Goal: Task Accomplishment & Management: Manage account settings

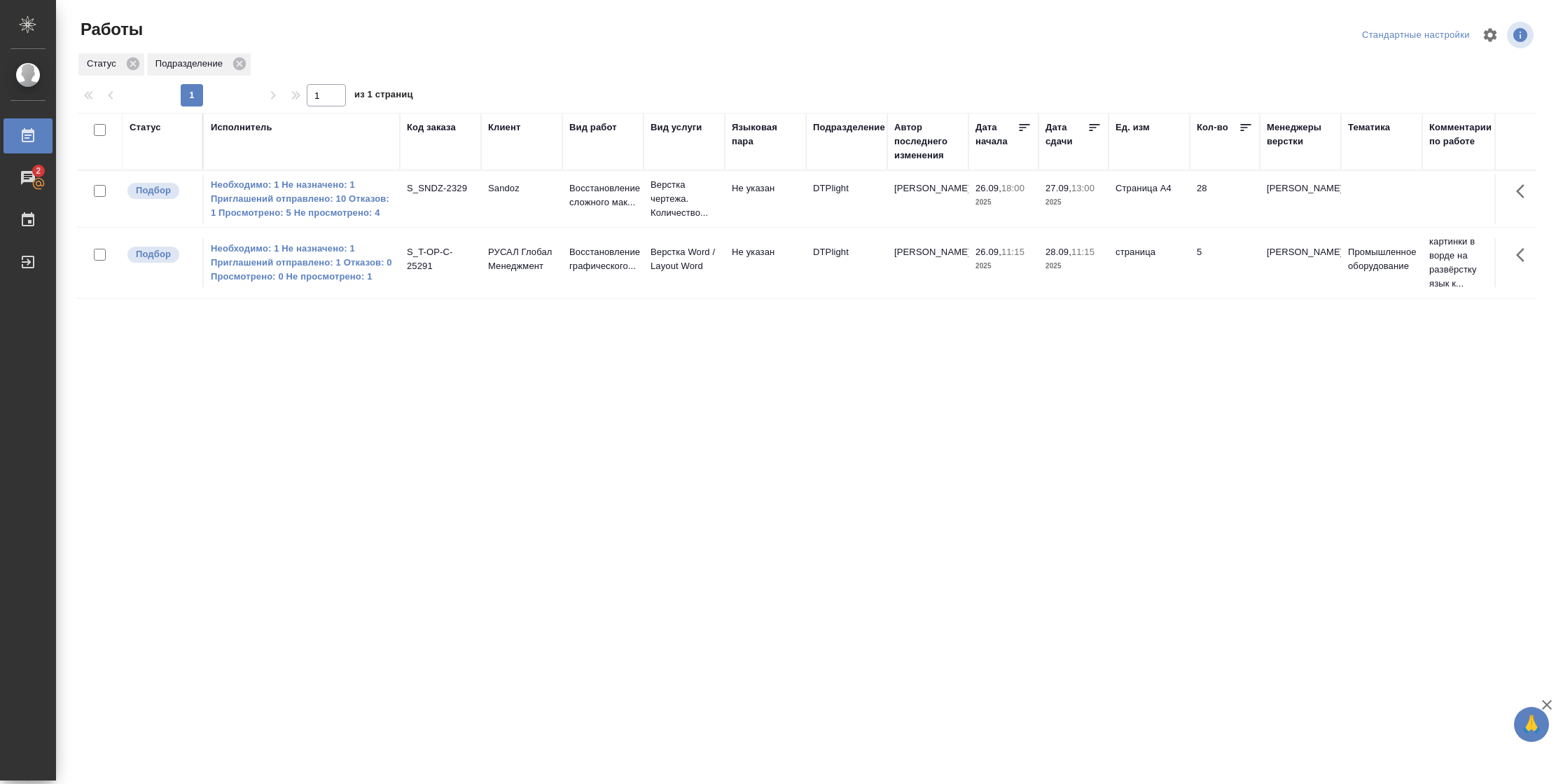
click at [1064, 210] on td "27.09, 13:00 2025" at bounding box center [1074, 199] width 70 height 49
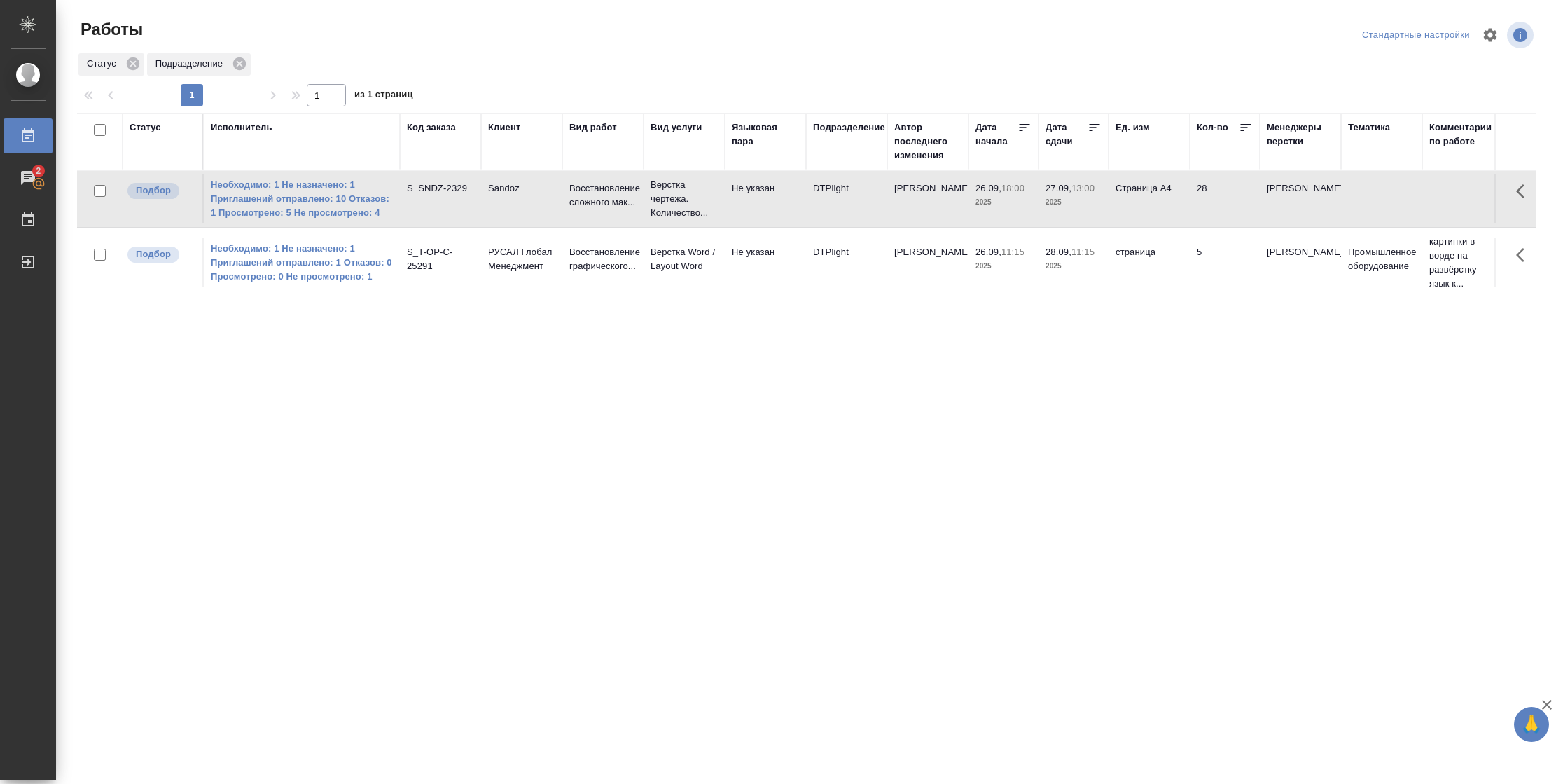
click at [1064, 210] on td "27.09, 13:00 2025" at bounding box center [1074, 199] width 70 height 49
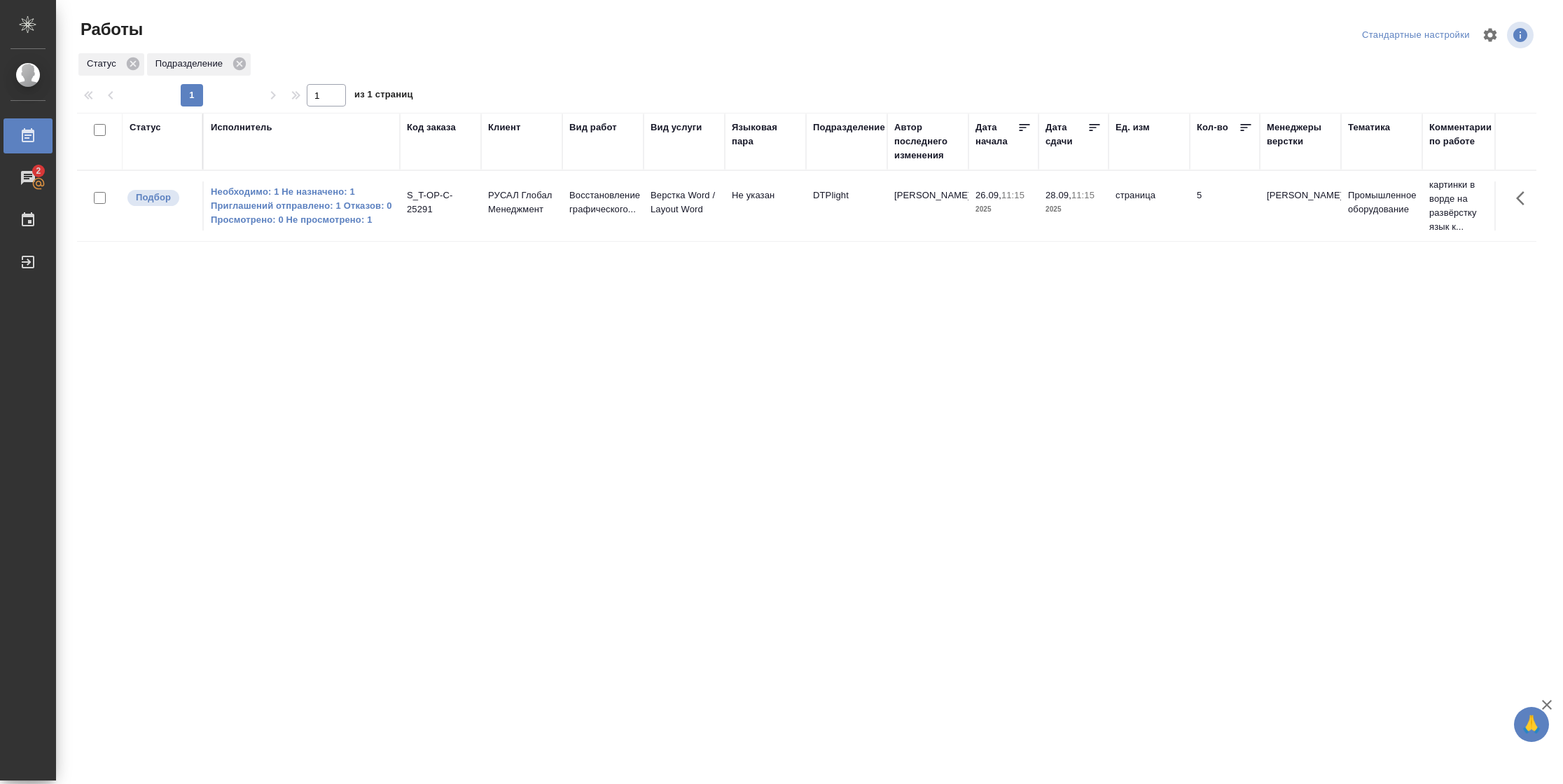
click at [155, 133] on div "Статус" at bounding box center [146, 128] width 32 height 14
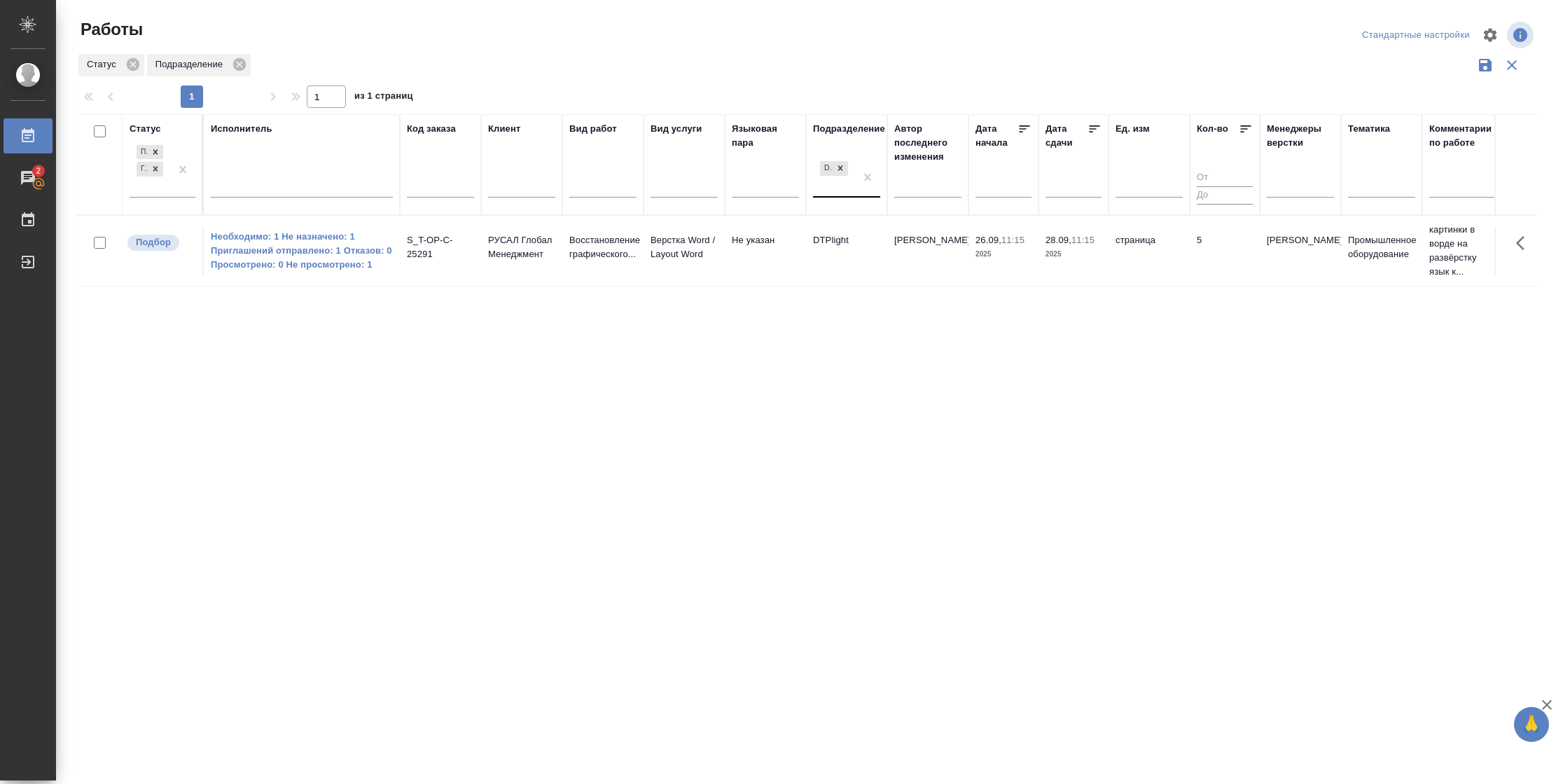
click at [842, 189] on div "DTPlight" at bounding box center [834, 177] width 42 height 38
type input "вер"
click at [877, 276] on div "Верстки и дизайна" at bounding box center [918, 278] width 210 height 25
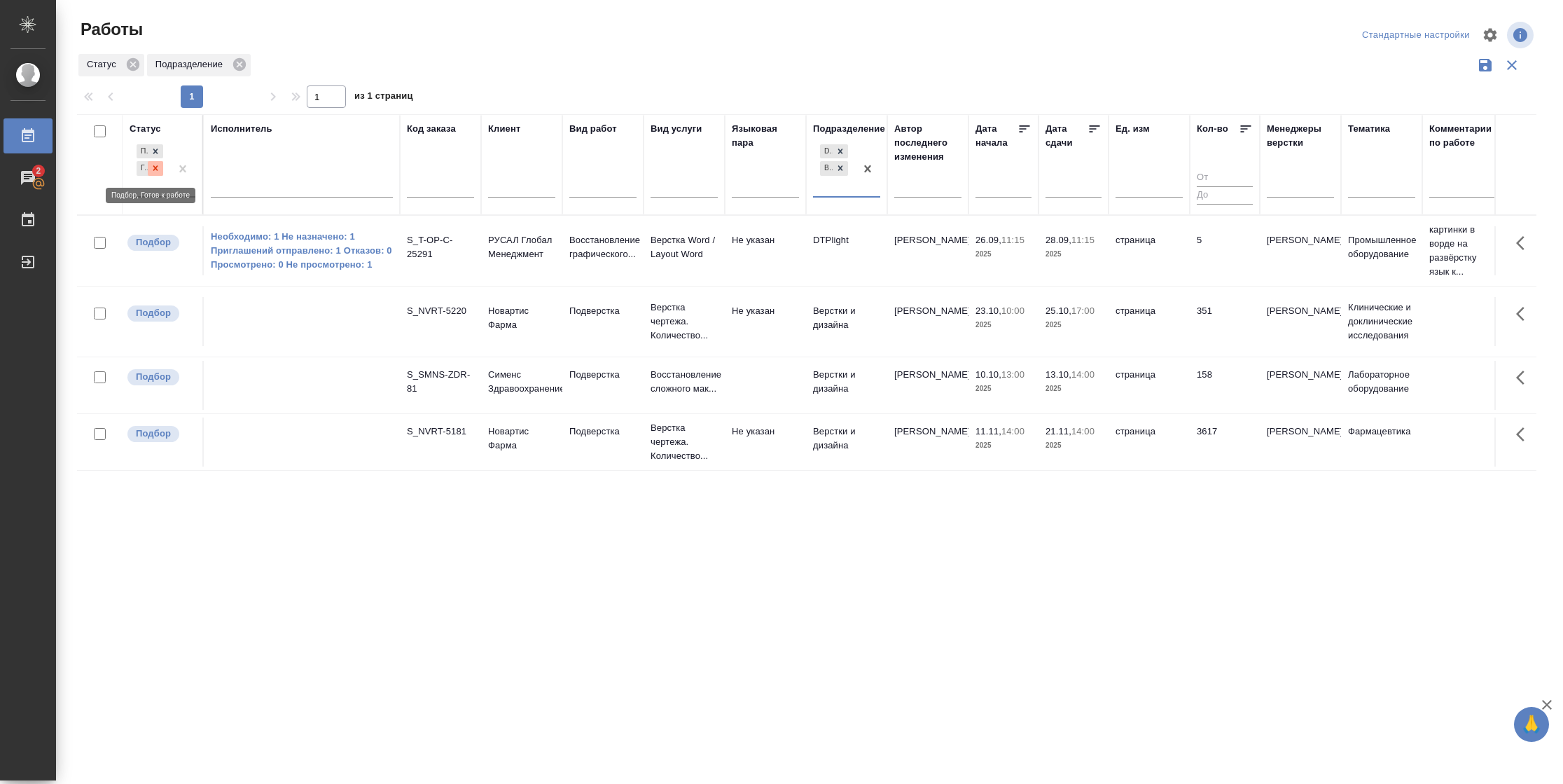
click at [159, 171] on icon at bounding box center [156, 169] width 10 height 10
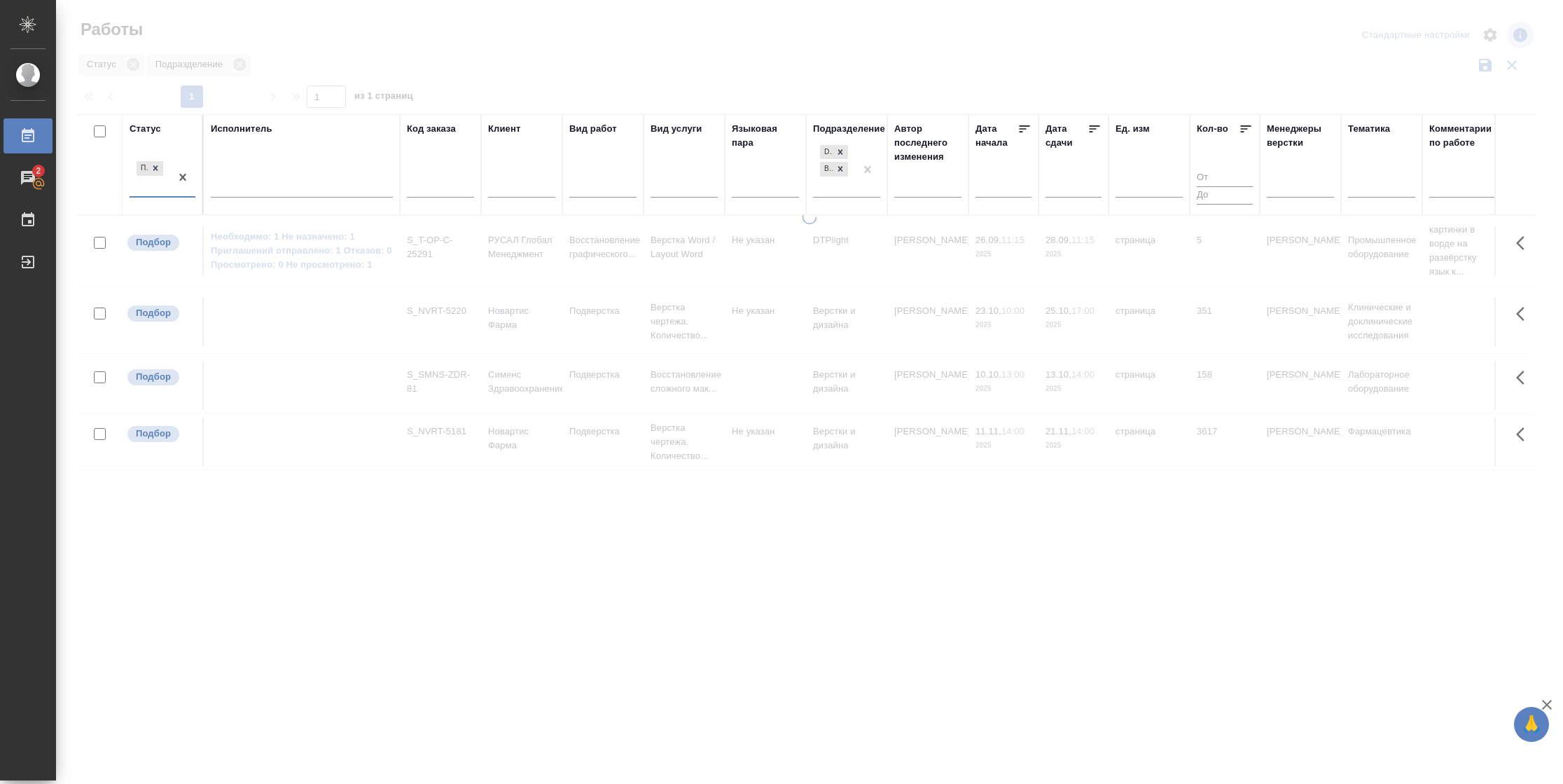
click at [159, 193] on div "Подбор" at bounding box center [150, 177] width 41 height 38
drag, startPoint x: 271, startPoint y: 306, endPoint x: 283, endPoint y: 223, distance: 83.9
click at [271, 304] on div "В работе" at bounding box center [316, 303] width 210 height 25
click at [288, 179] on div at bounding box center [302, 183] width 182 height 20
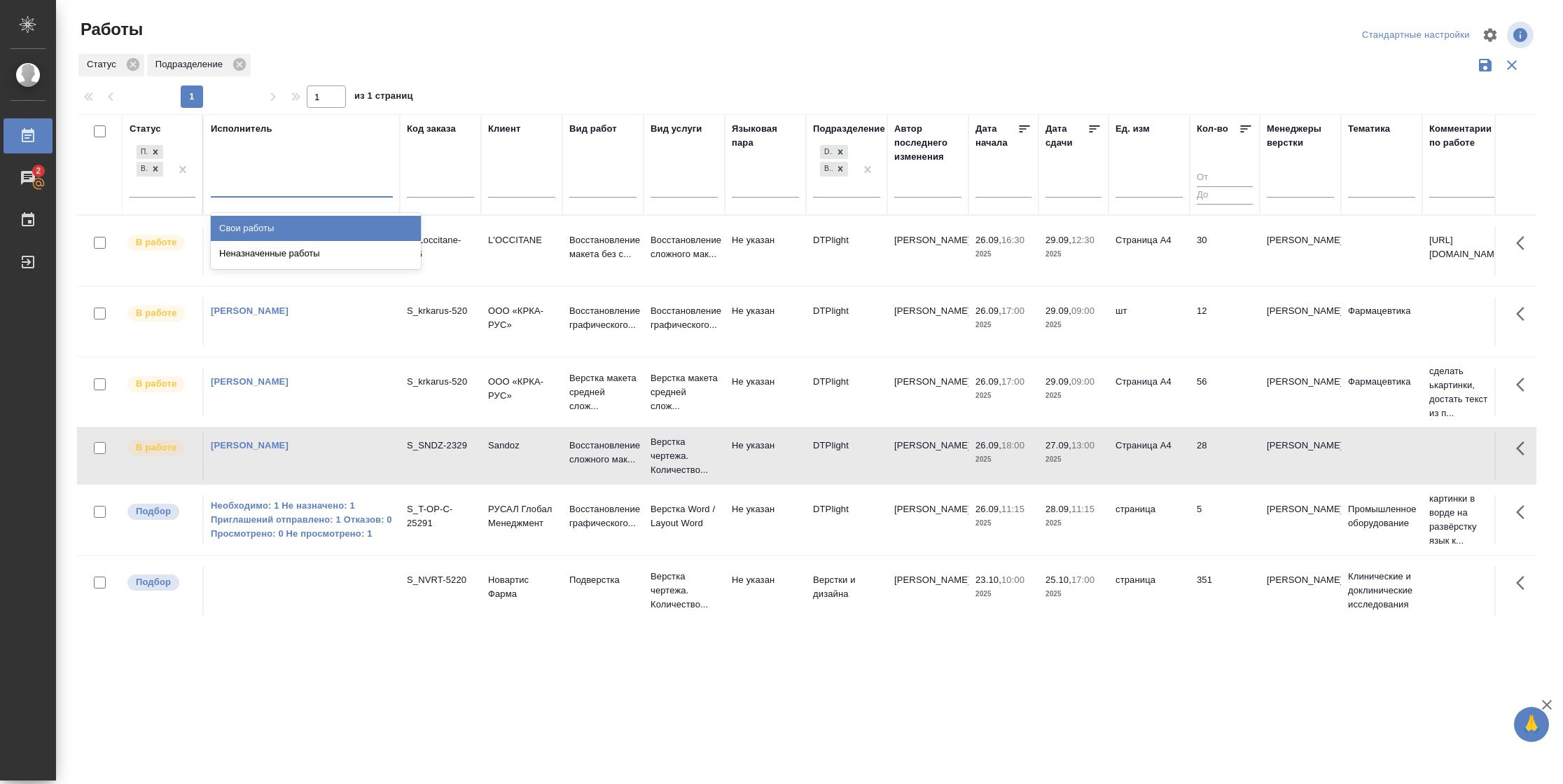
click at [276, 227] on div "Свои работы" at bounding box center [316, 228] width 210 height 25
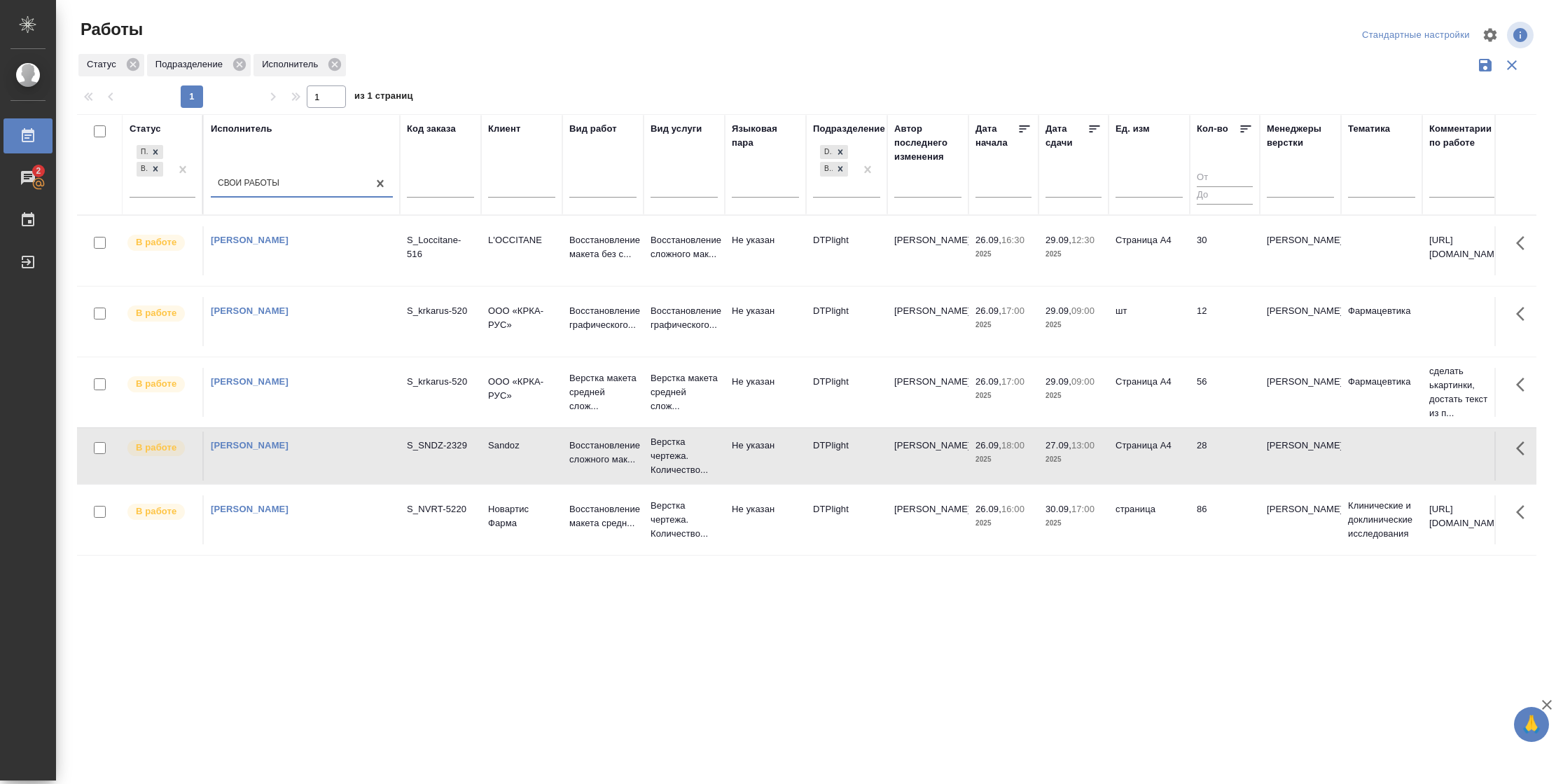
click at [1091, 129] on icon at bounding box center [1095, 129] width 11 height 7
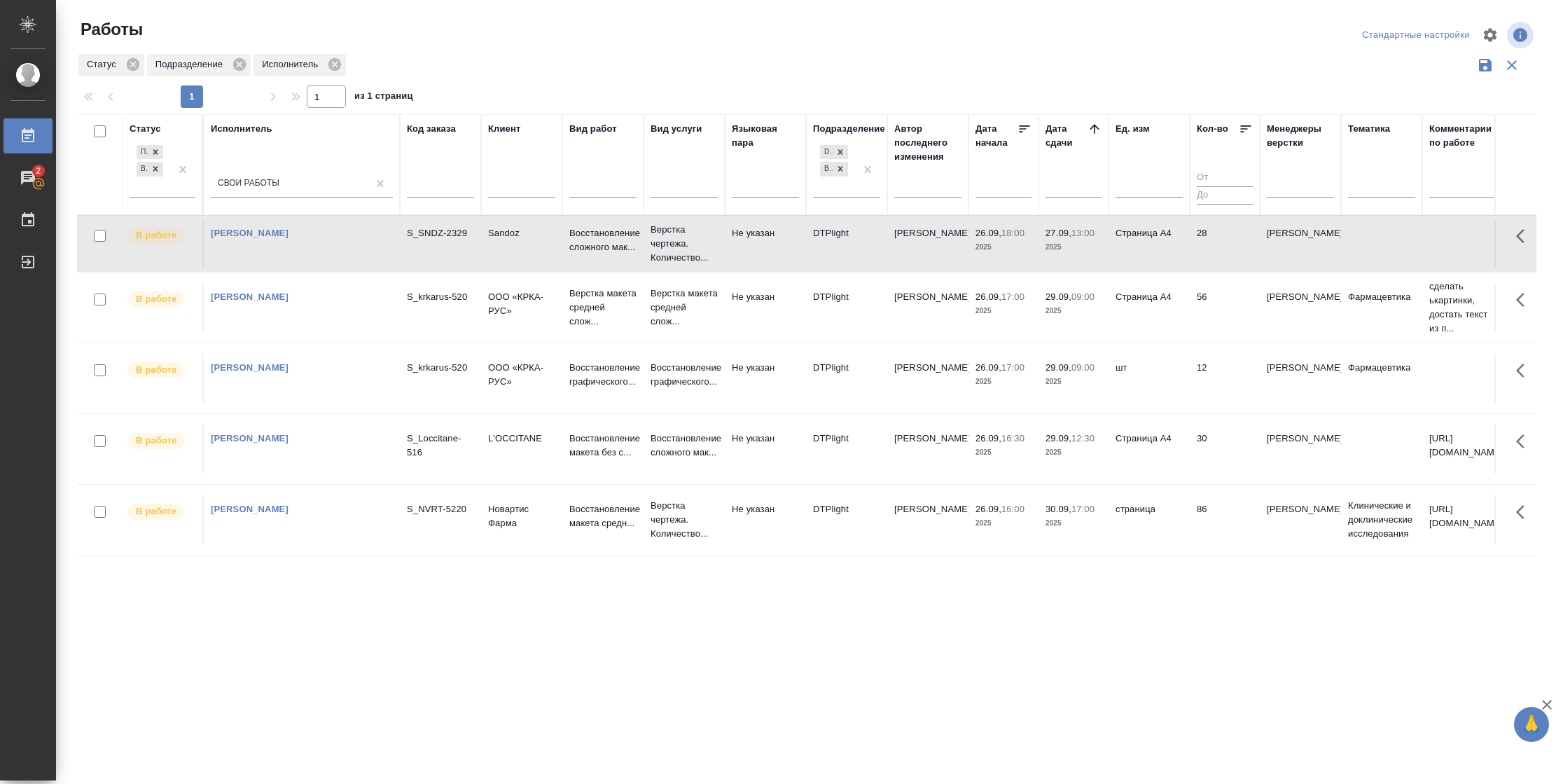
click at [1043, 711] on div ".cls-1 fill:#fff; AWATERA Vasilyeva Natalia Работы 2 Чаты График Выйти Работы С…" at bounding box center [781, 392] width 1563 height 784
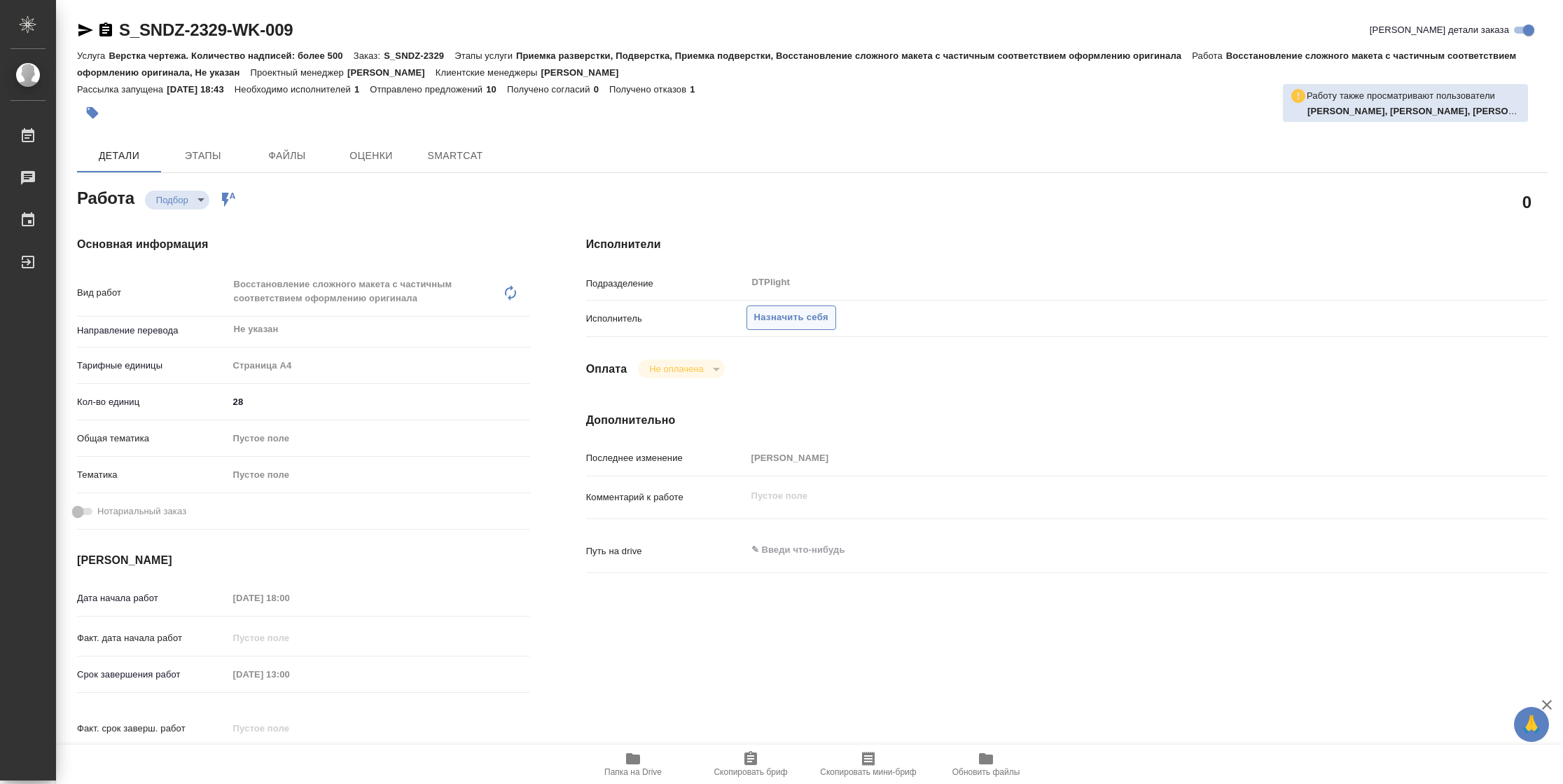
type textarea "x"
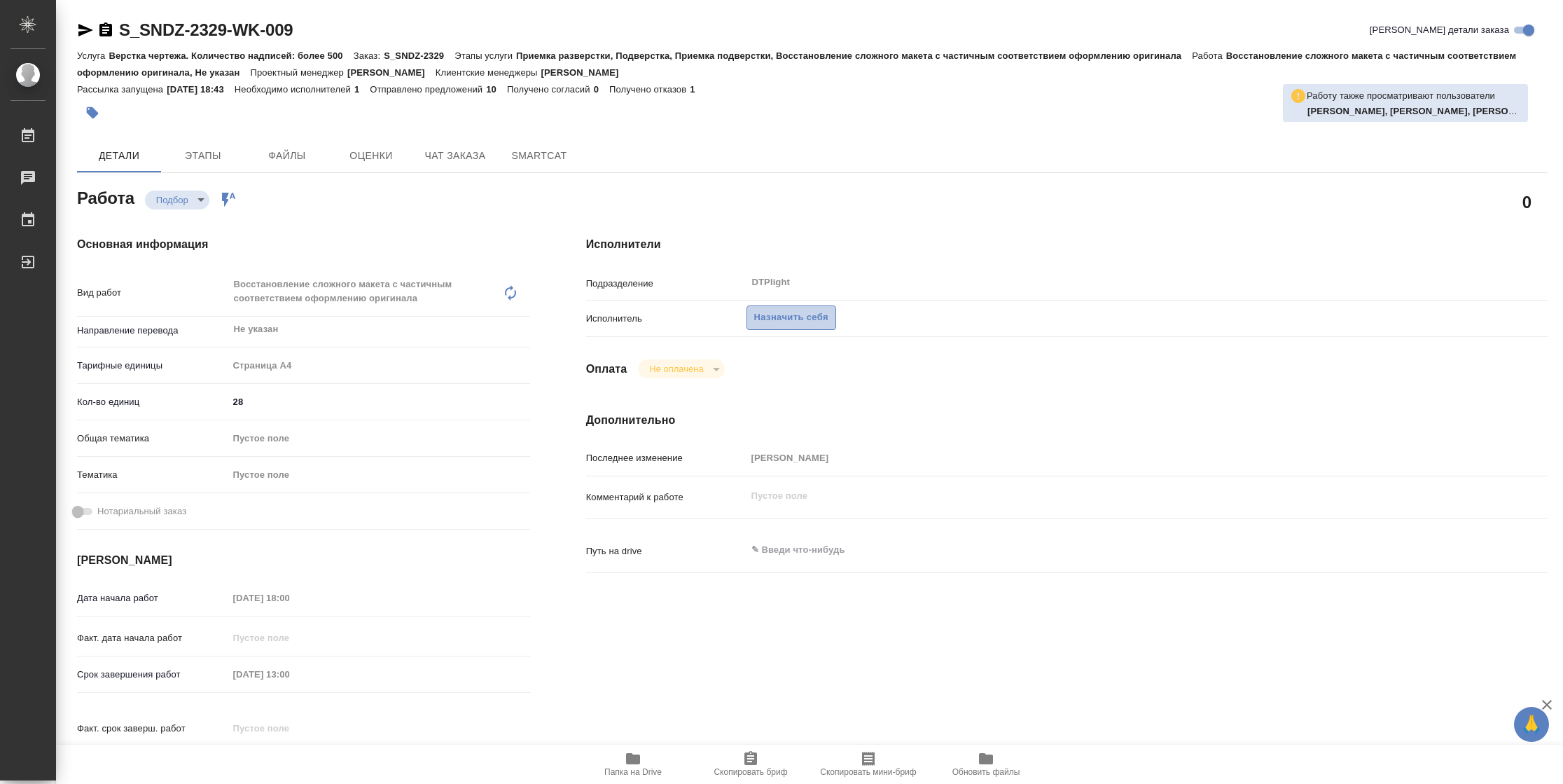
click at [793, 308] on button "Назначить себя" at bounding box center [791, 318] width 90 height 24
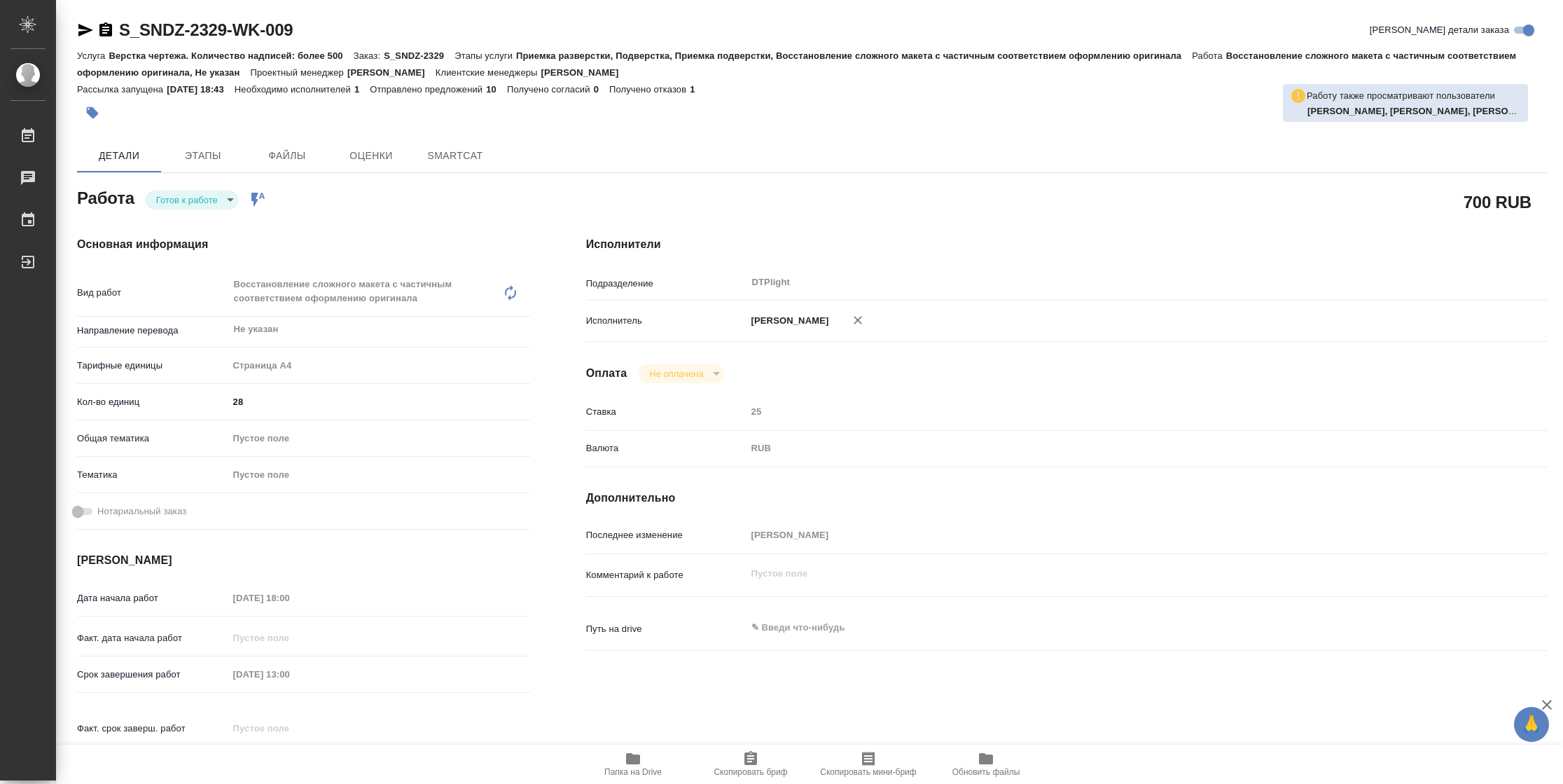
type textarea "x"
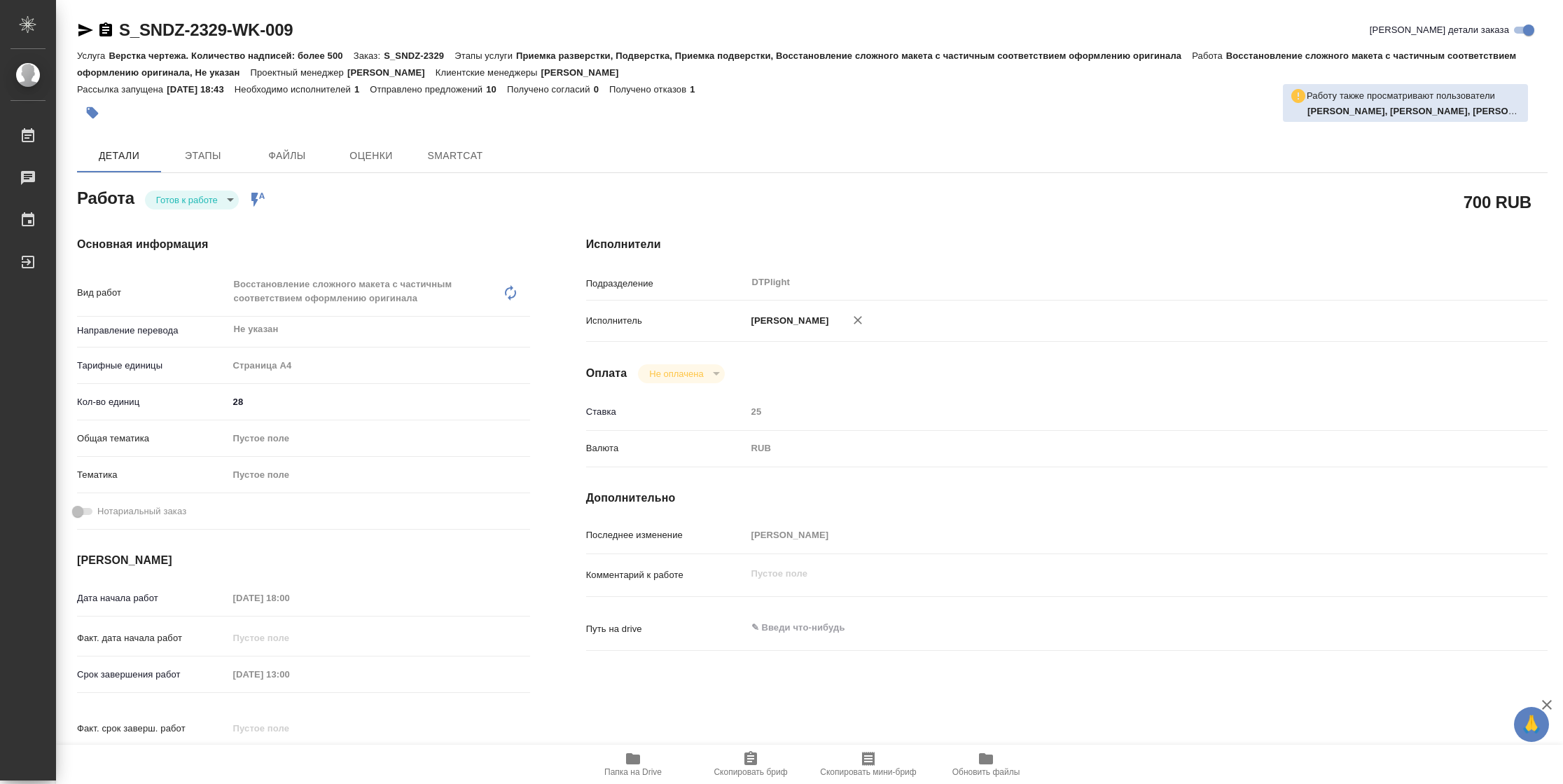
type textarea "x"
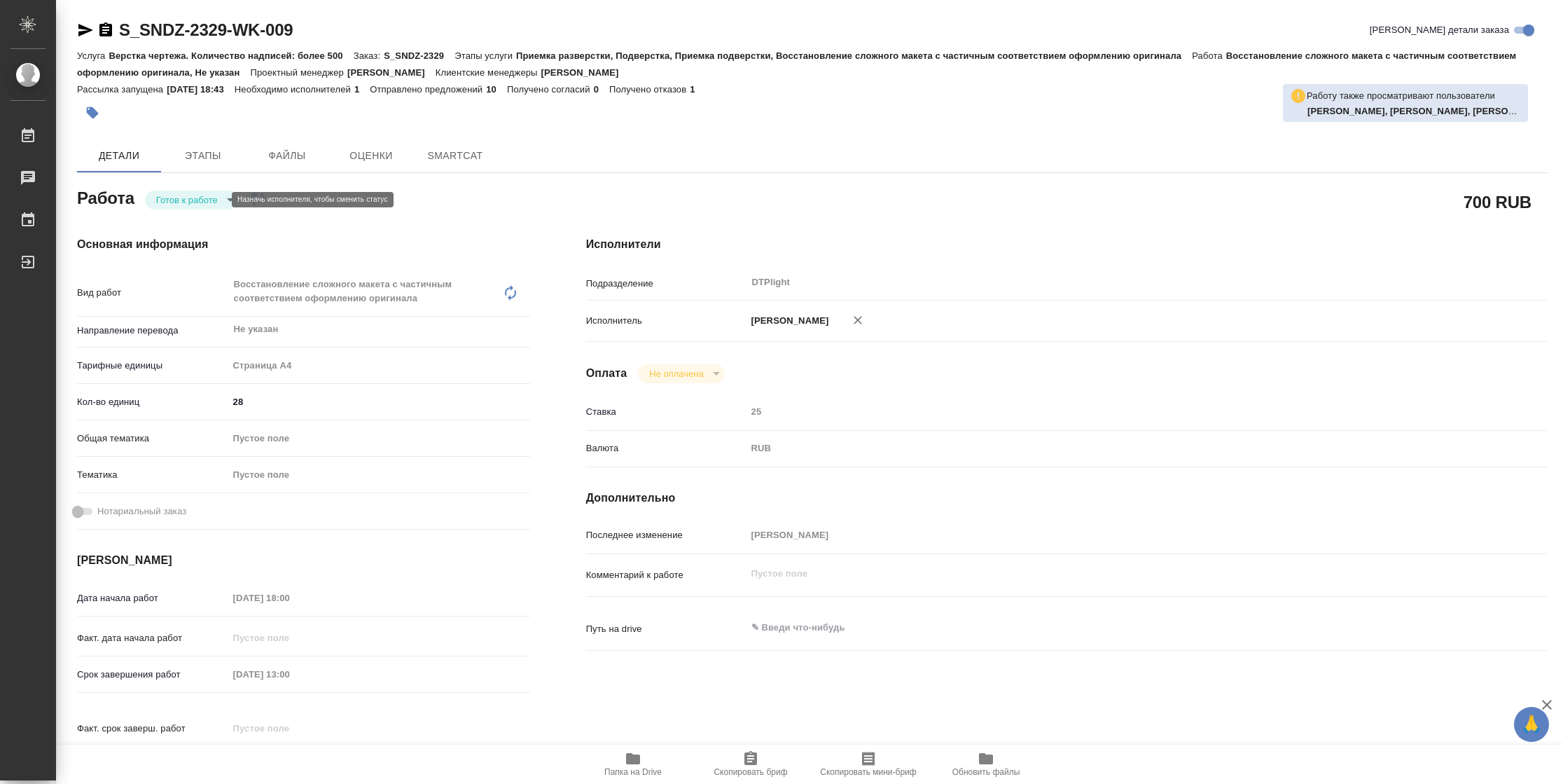
click at [178, 197] on body "🙏 .cls-1 fill:#fff; AWATERA [PERSON_NAME] Чаты График Выйти S_SNDZ-2329-WK-009 …" at bounding box center [781, 392] width 1563 height 784
type textarea "x"
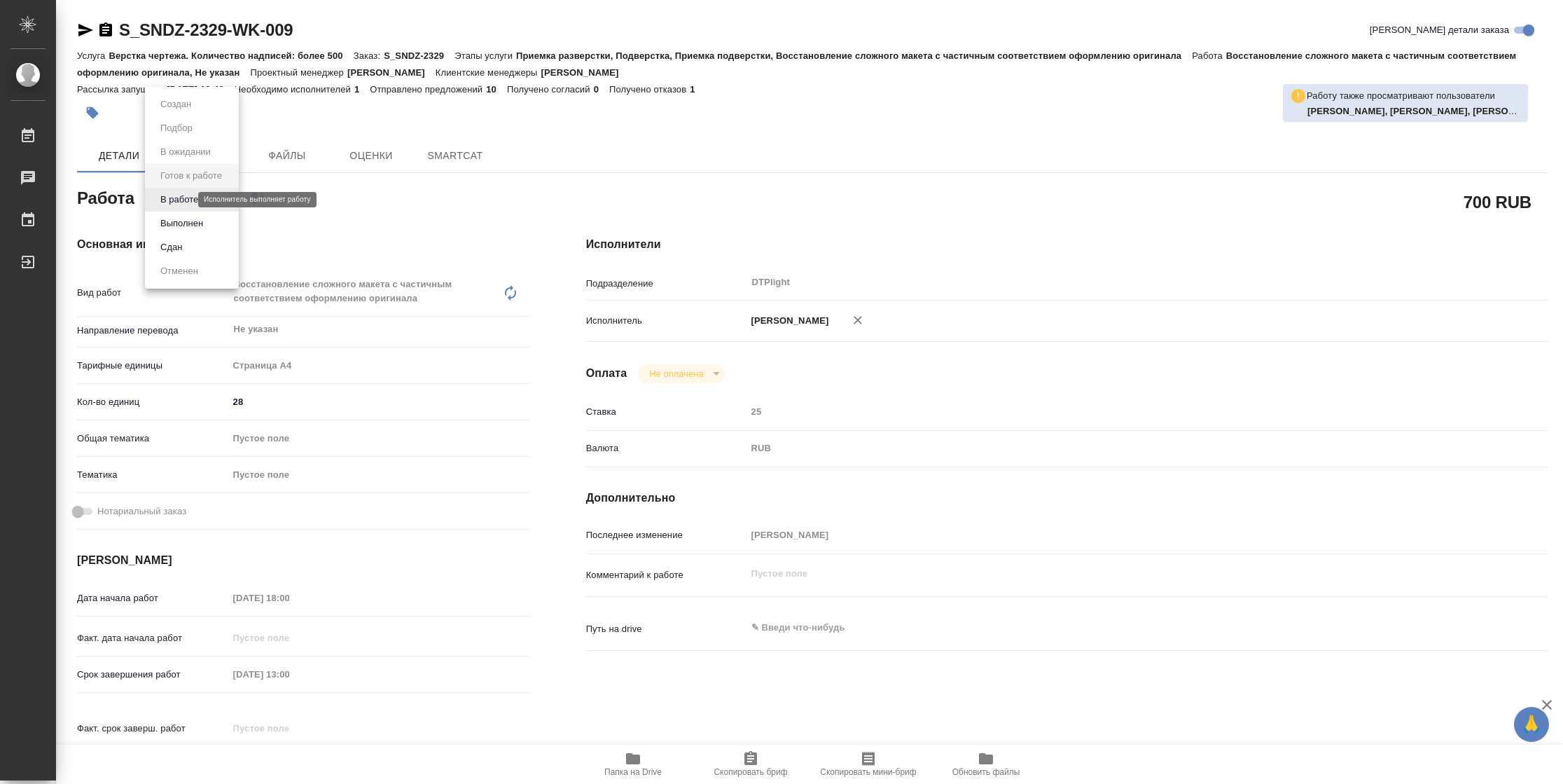
type textarea "x"
click at [182, 196] on button "В работе" at bounding box center [179, 199] width 46 height 15
type textarea "x"
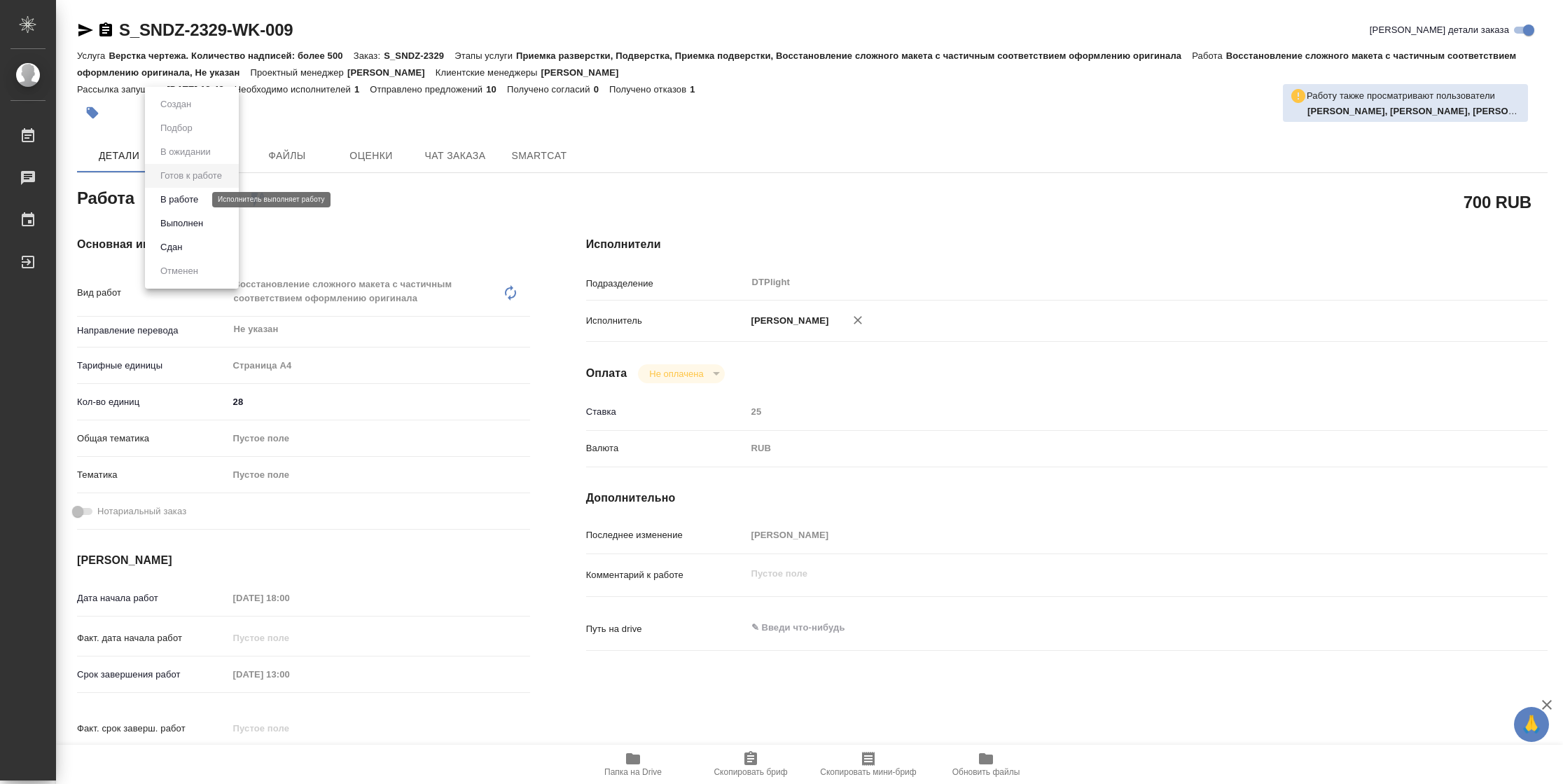
type textarea "x"
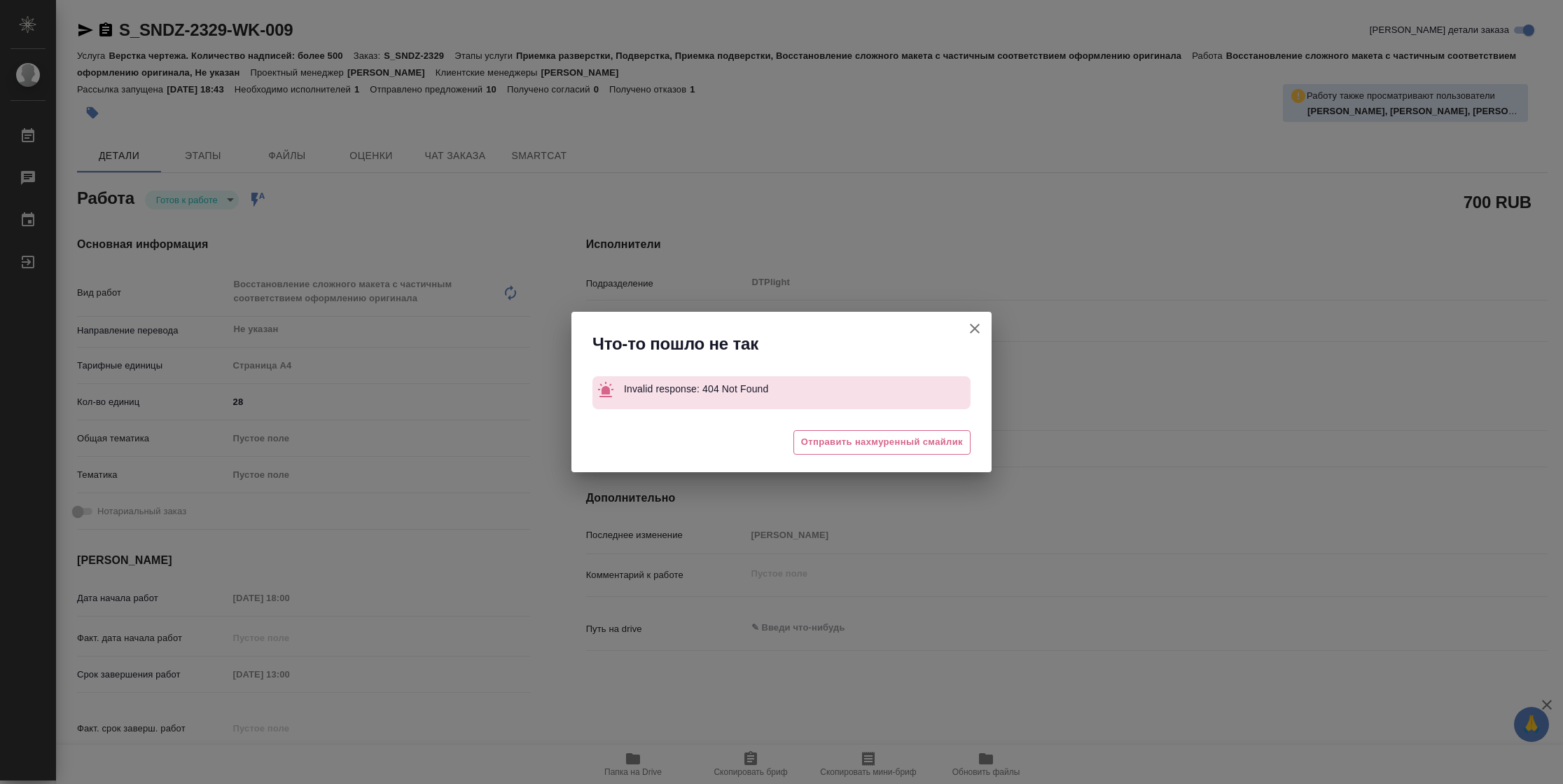
type textarea "x"
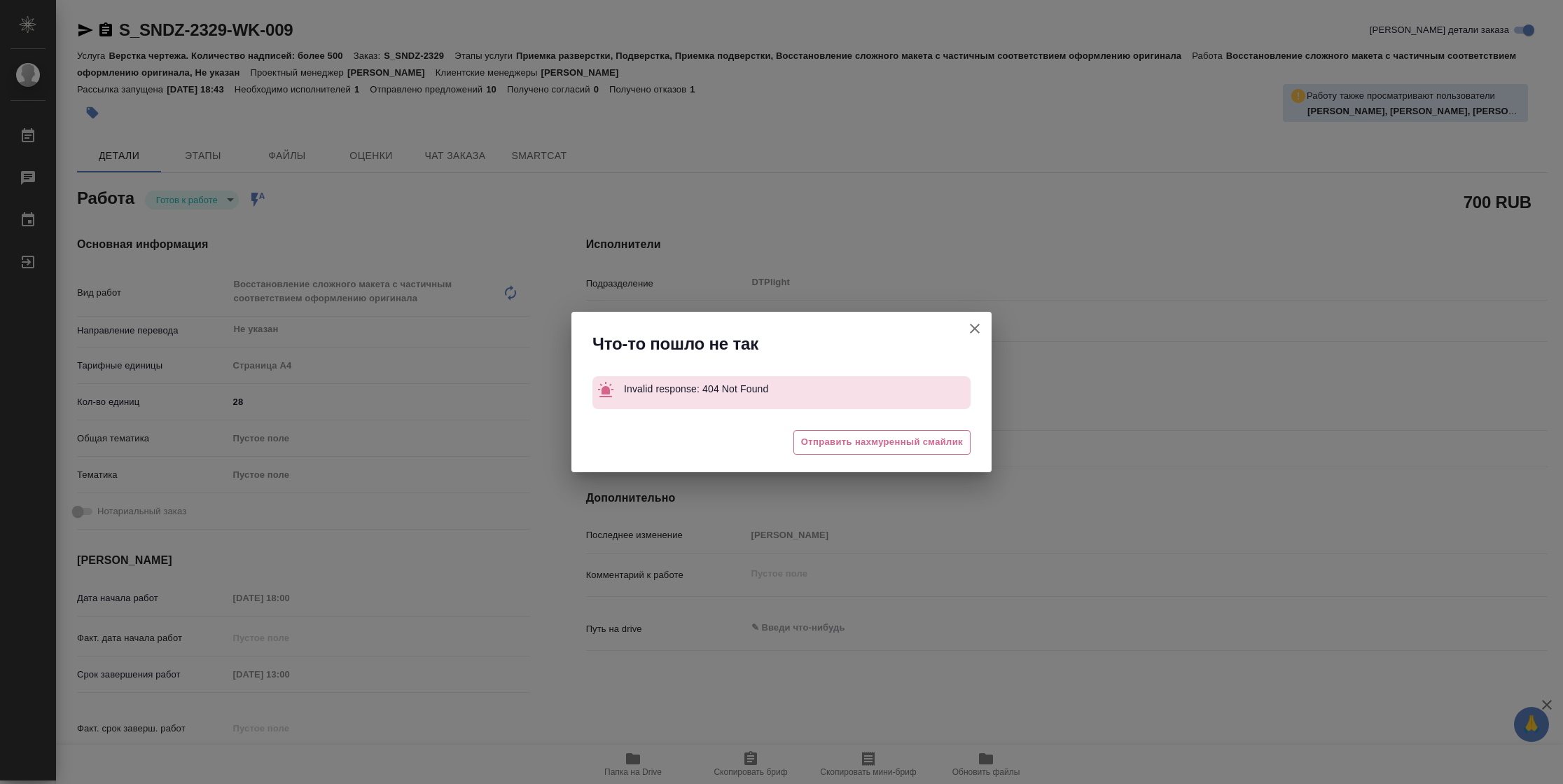
type textarea "x"
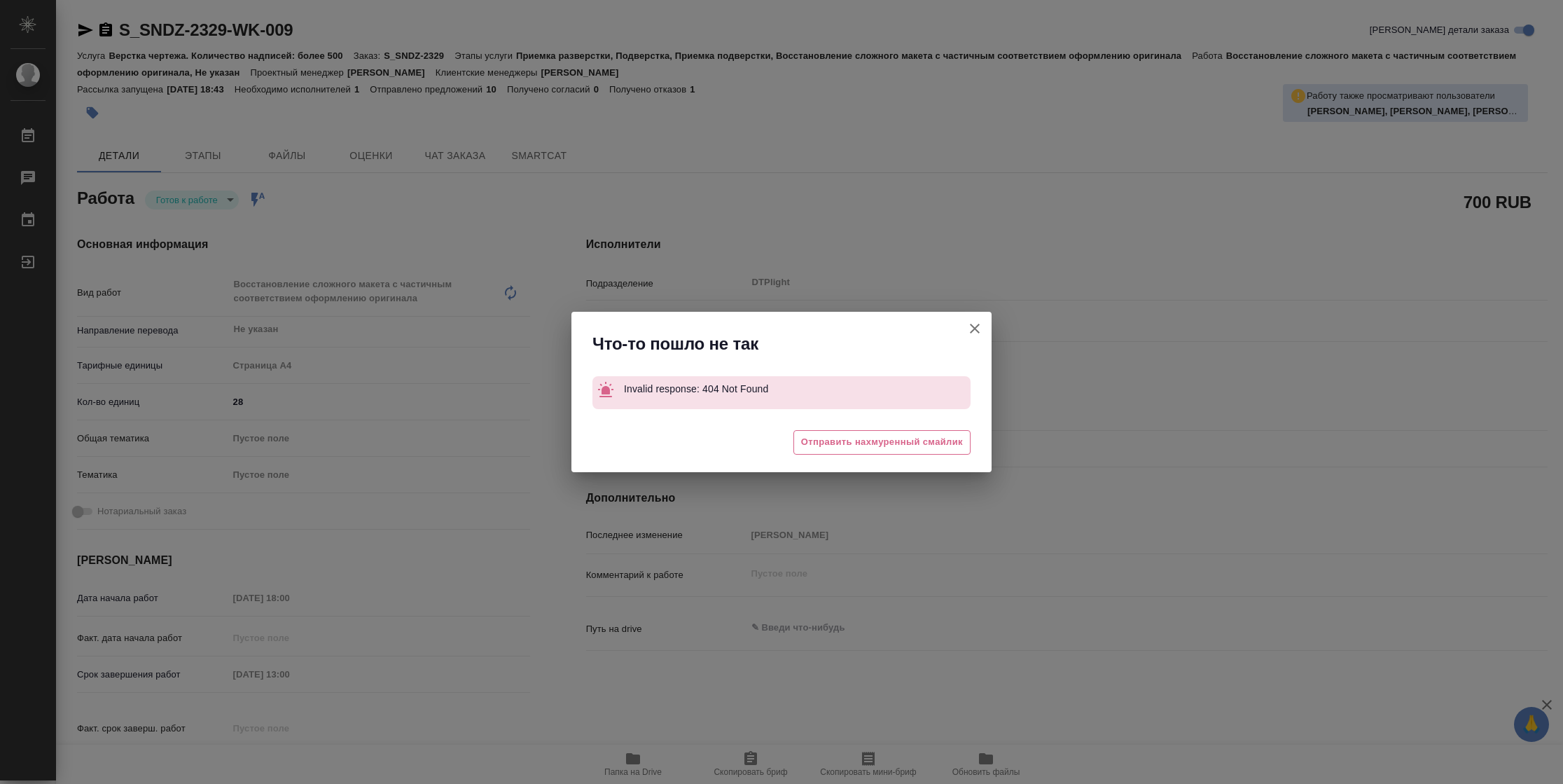
type textarea "x"
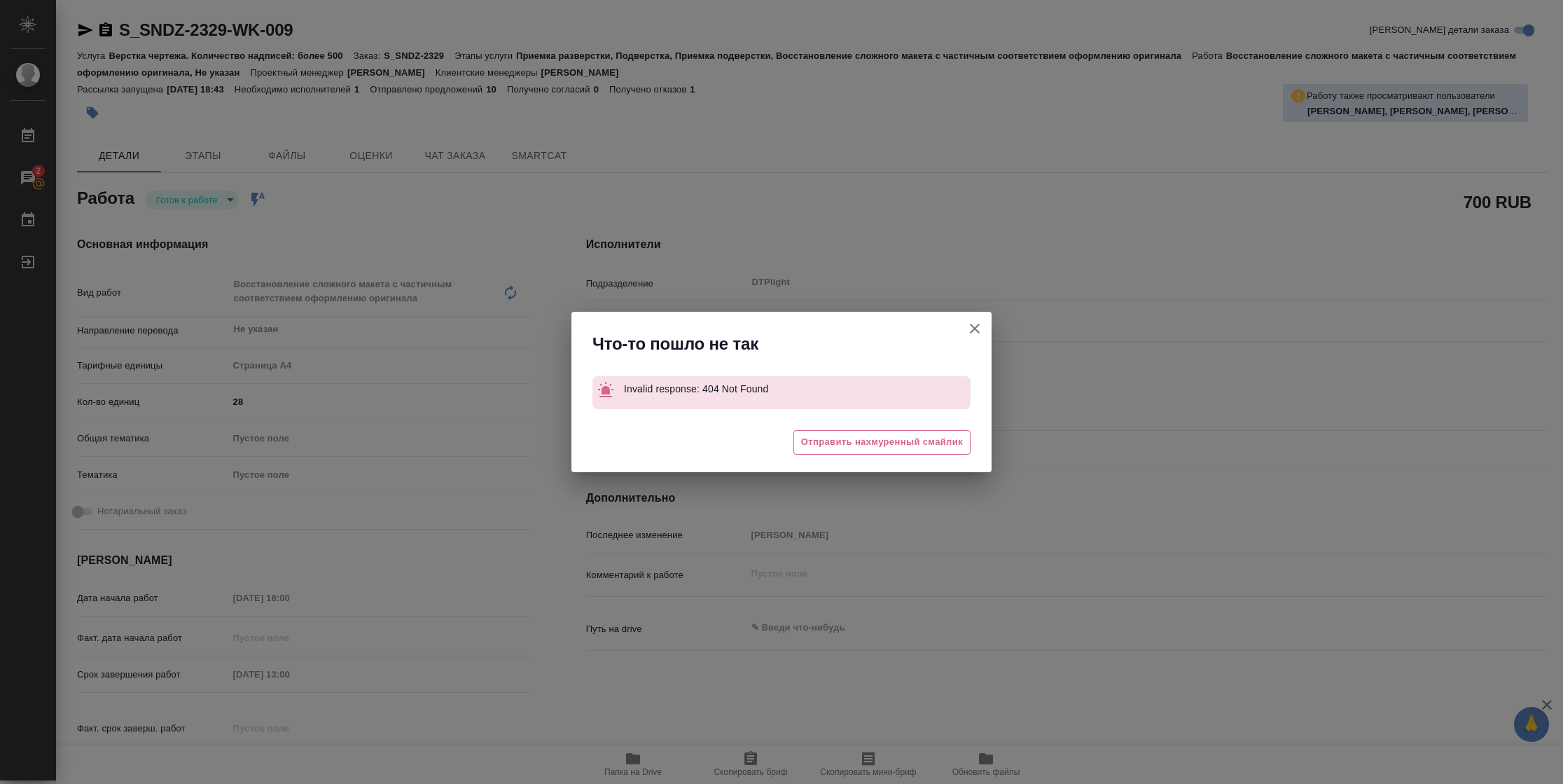
click at [980, 326] on icon "button" at bounding box center [974, 328] width 16 height 16
type textarea "x"
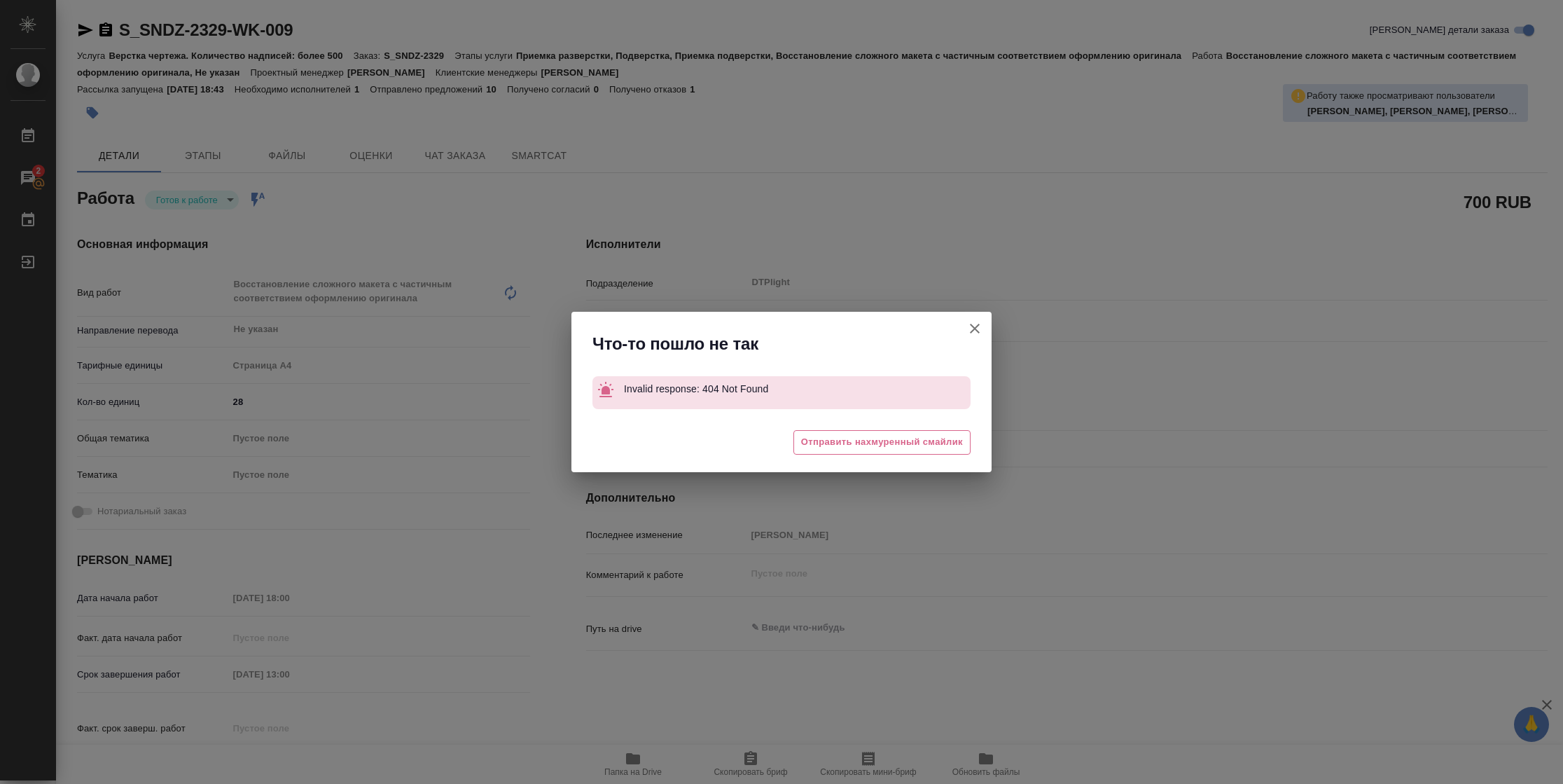
type textarea "x"
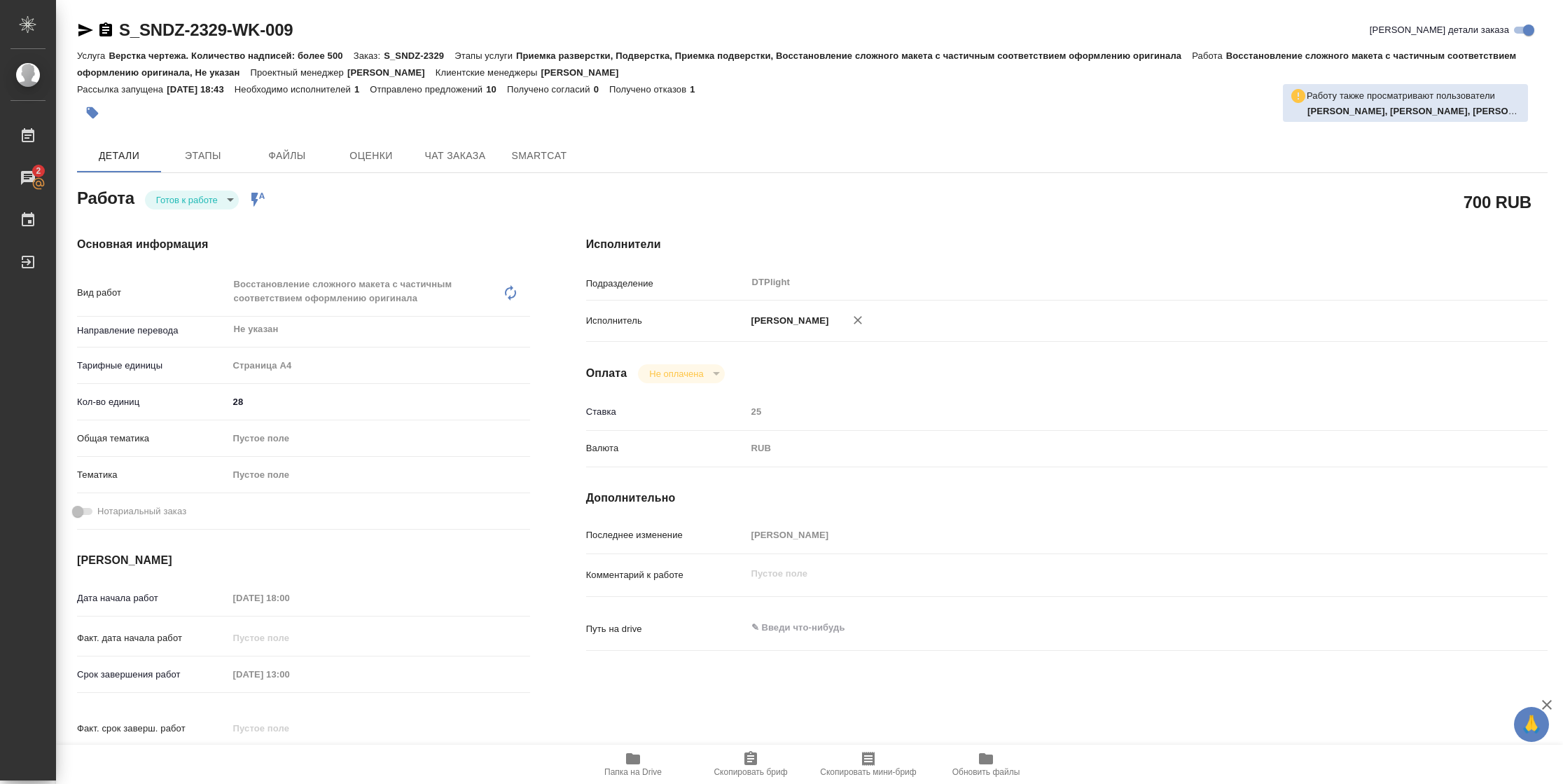
click at [91, 33] on icon "button" at bounding box center [85, 29] width 16 height 16
click at [171, 209] on body "🙏 .cls-1 fill:#fff; AWATERA Vasilyeva Natalia Работы 2 Чаты График Выйти S_SNDZ…" at bounding box center [781, 392] width 1563 height 784
click at [174, 197] on button "В работе" at bounding box center [179, 199] width 46 height 15
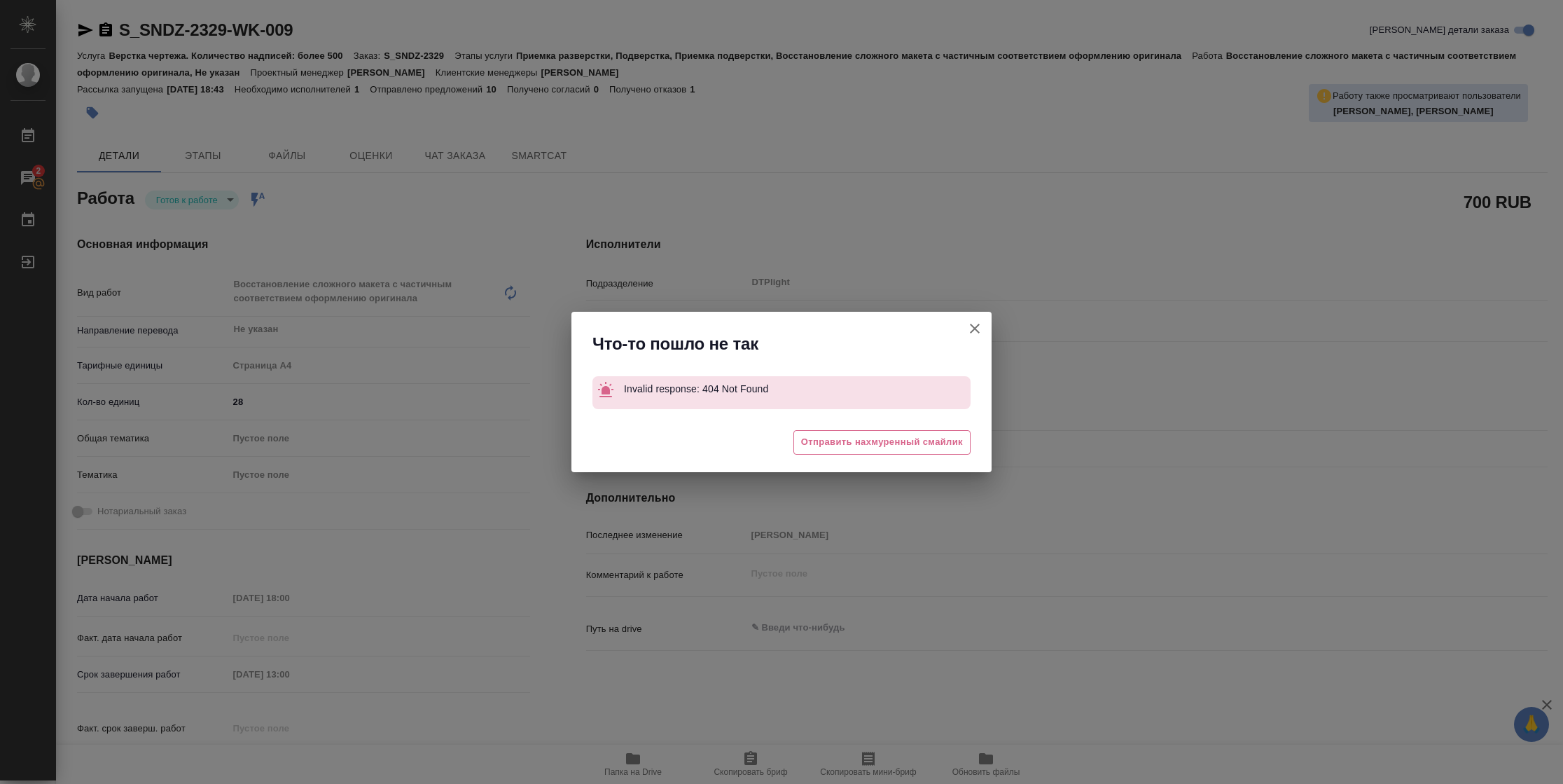
type textarea "x"
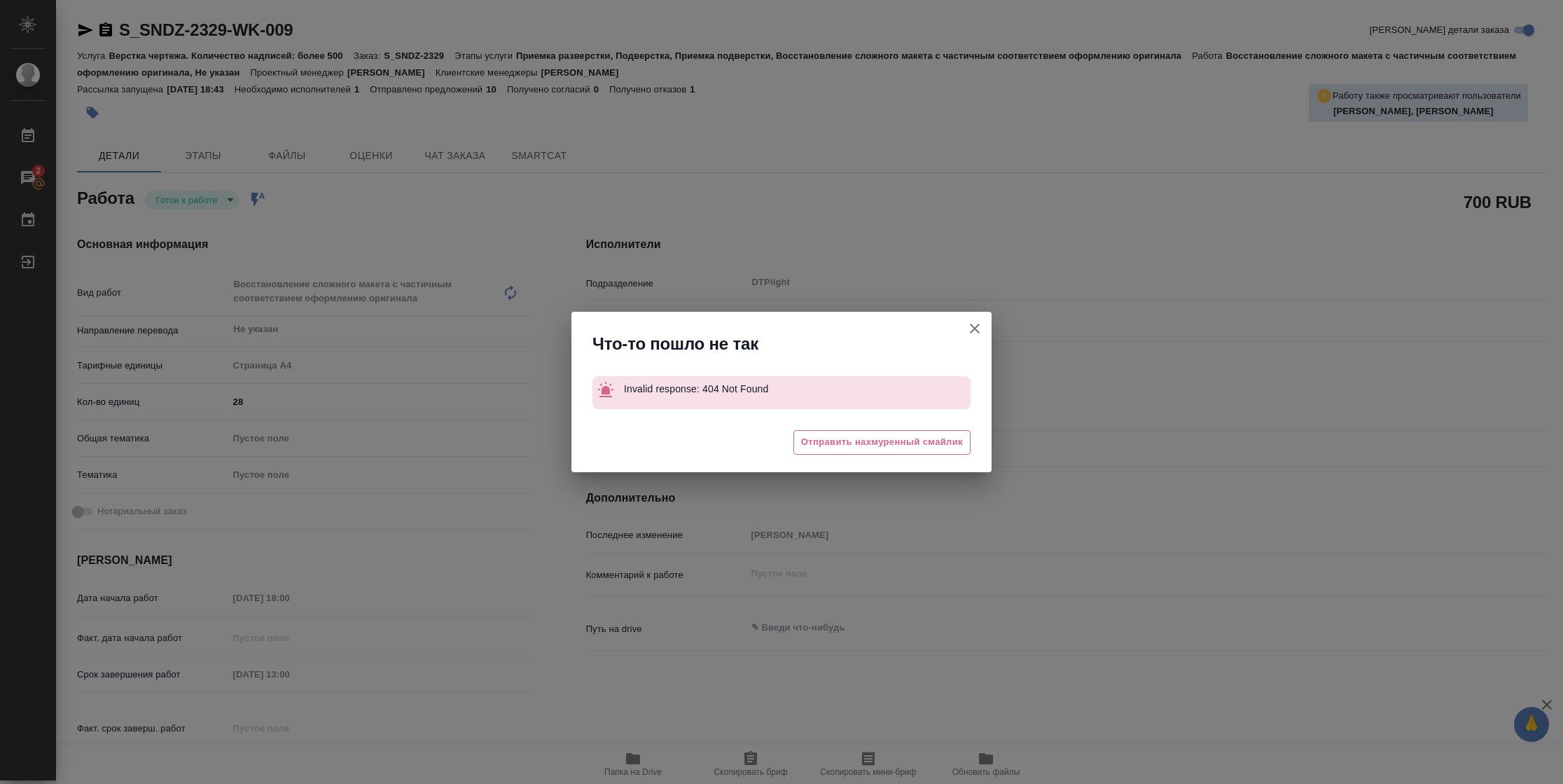
type textarea "x"
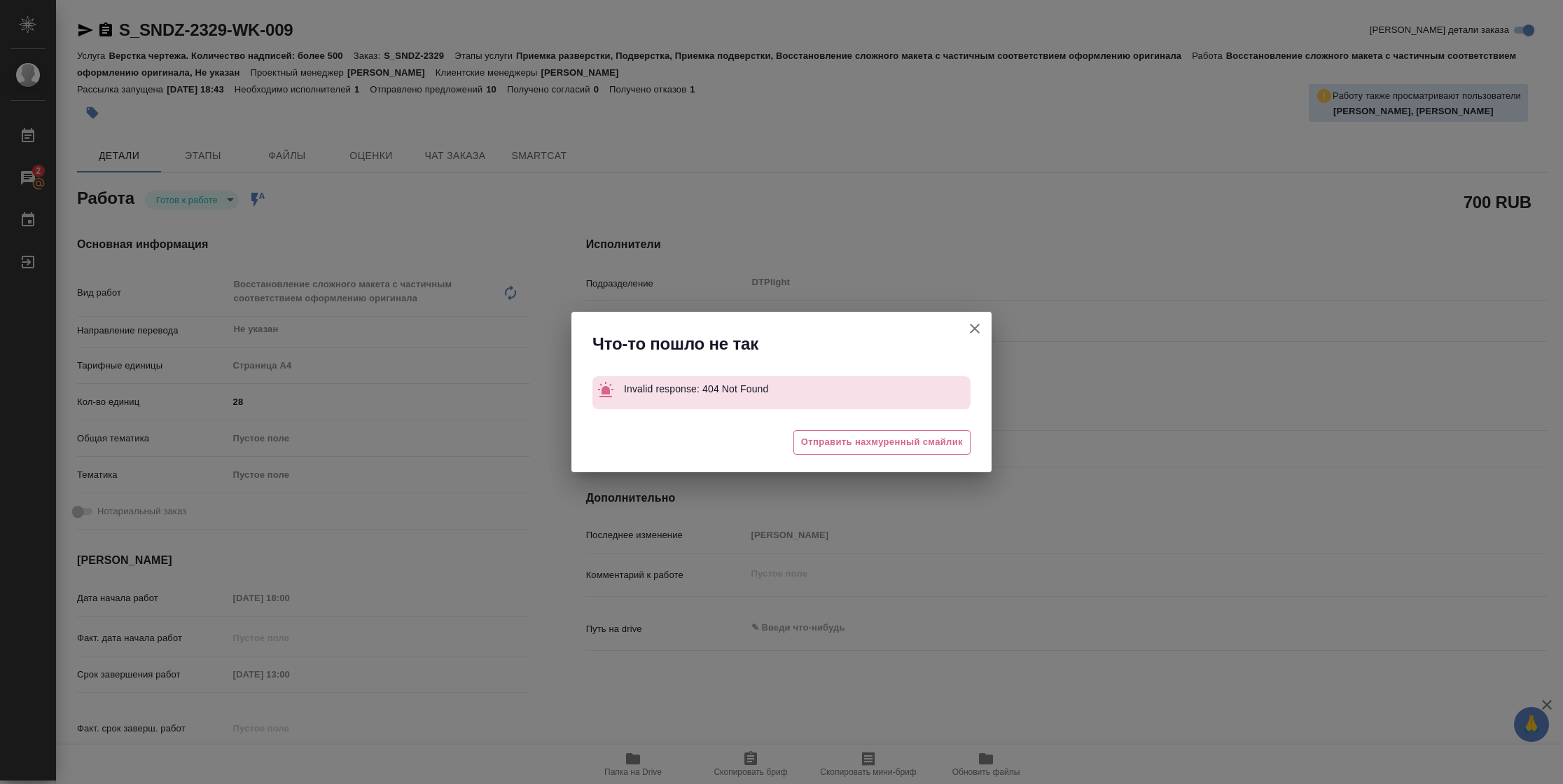
type textarea "x"
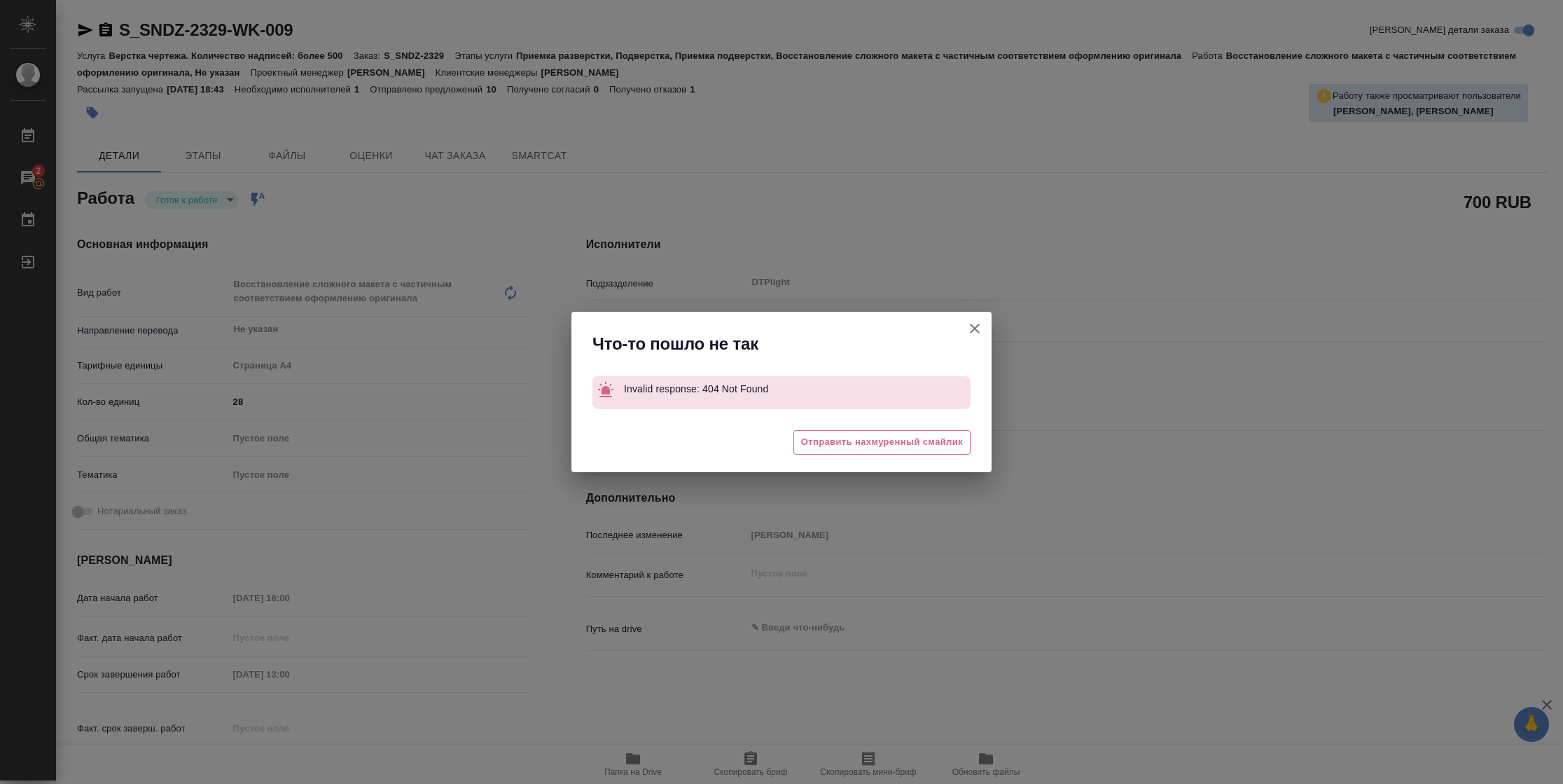
click at [971, 333] on icon "button" at bounding box center [974, 328] width 16 height 16
type textarea "x"
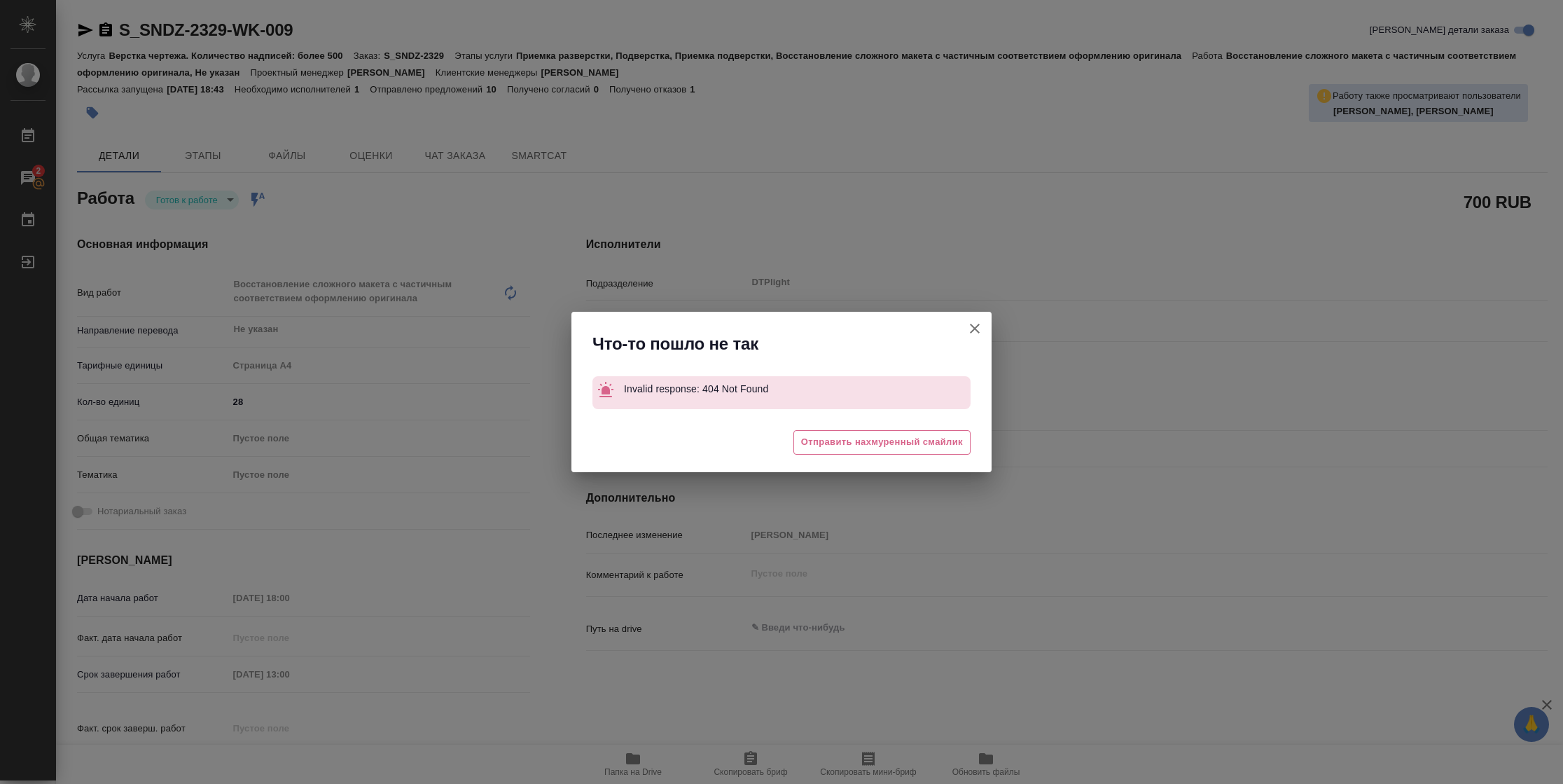
type textarea "x"
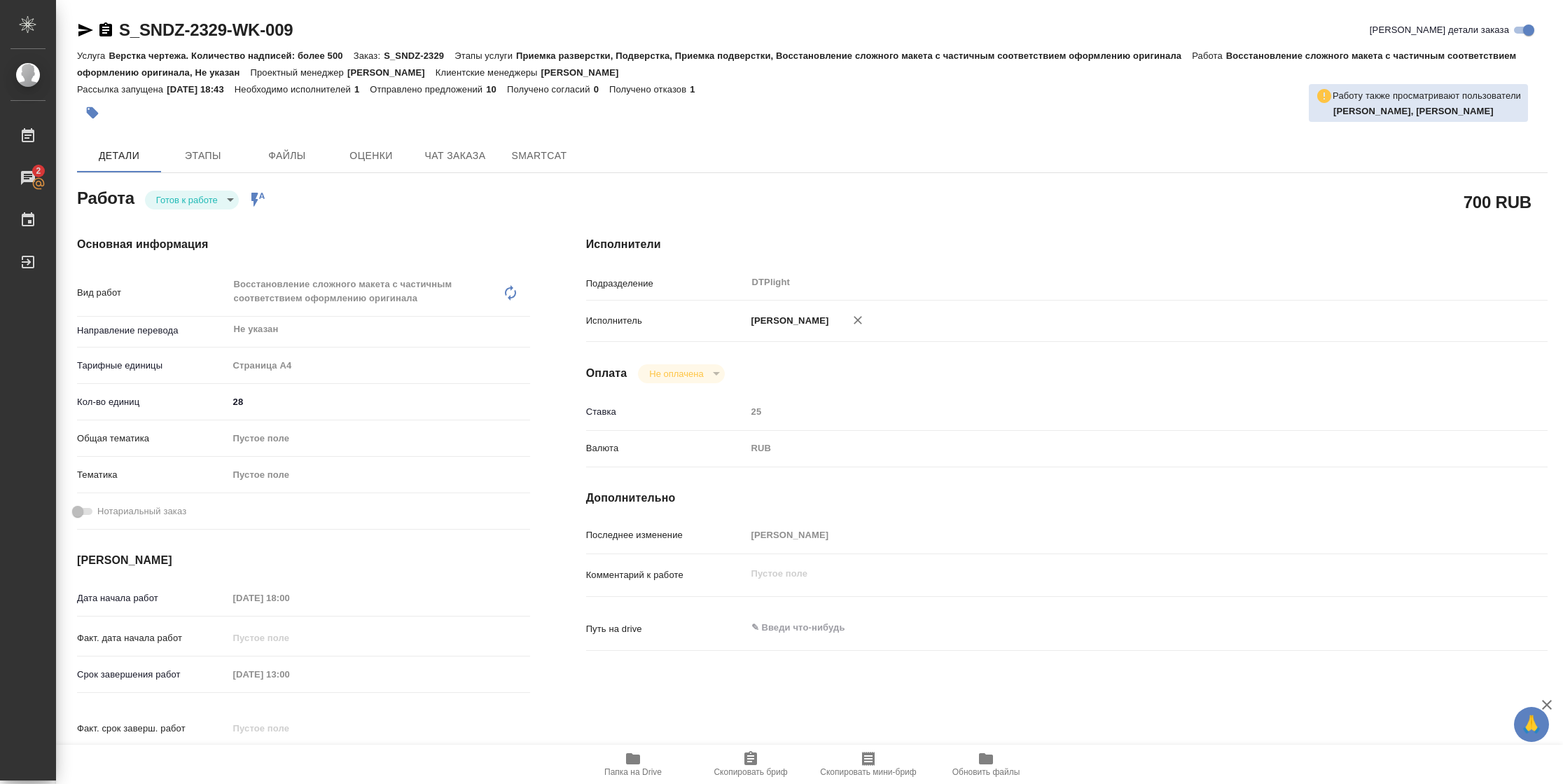
type textarea "x"
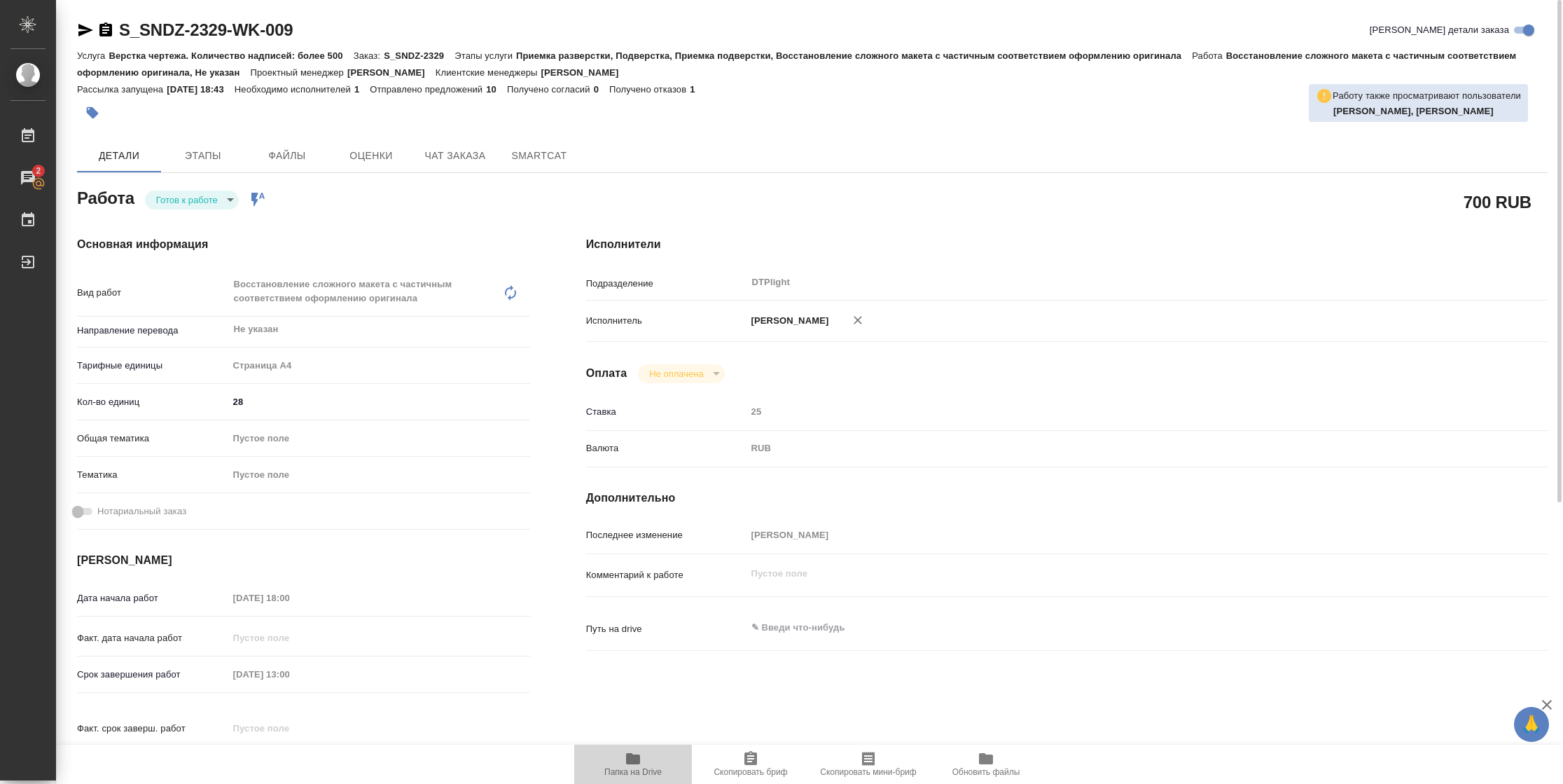
click at [637, 773] on span "Папка на Drive" at bounding box center [633, 772] width 57 height 10
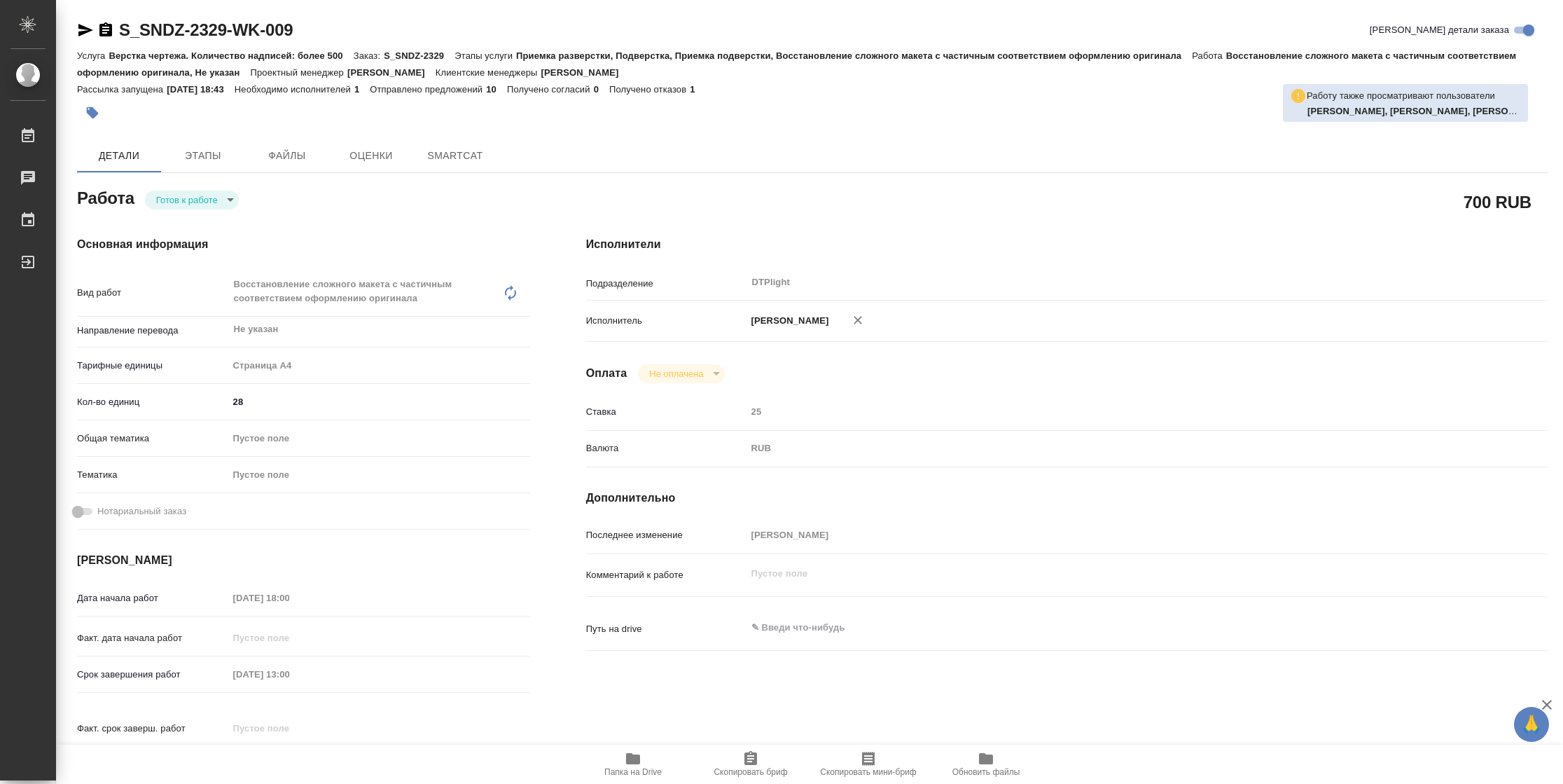
type textarea "x"
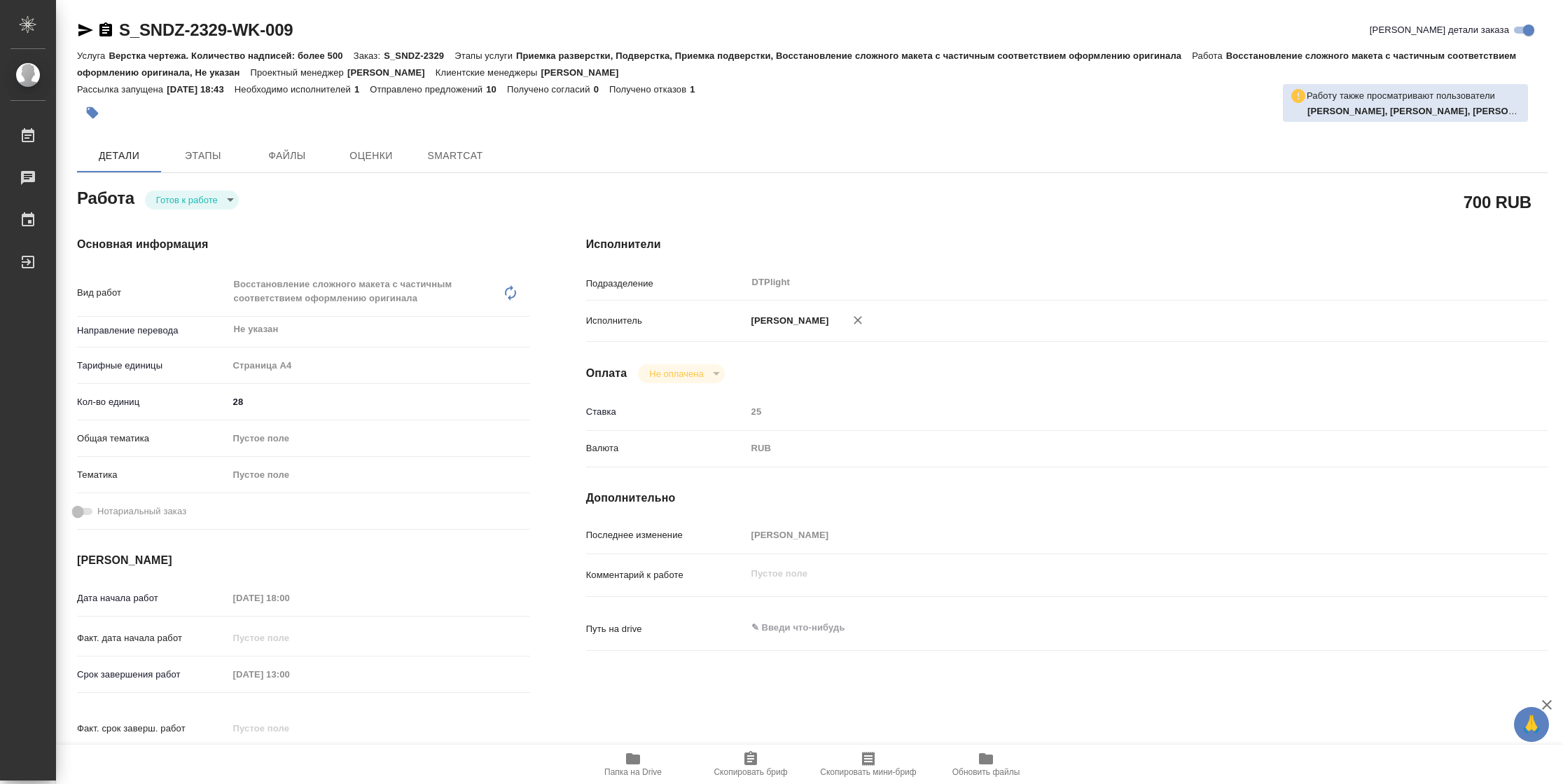
type textarea "x"
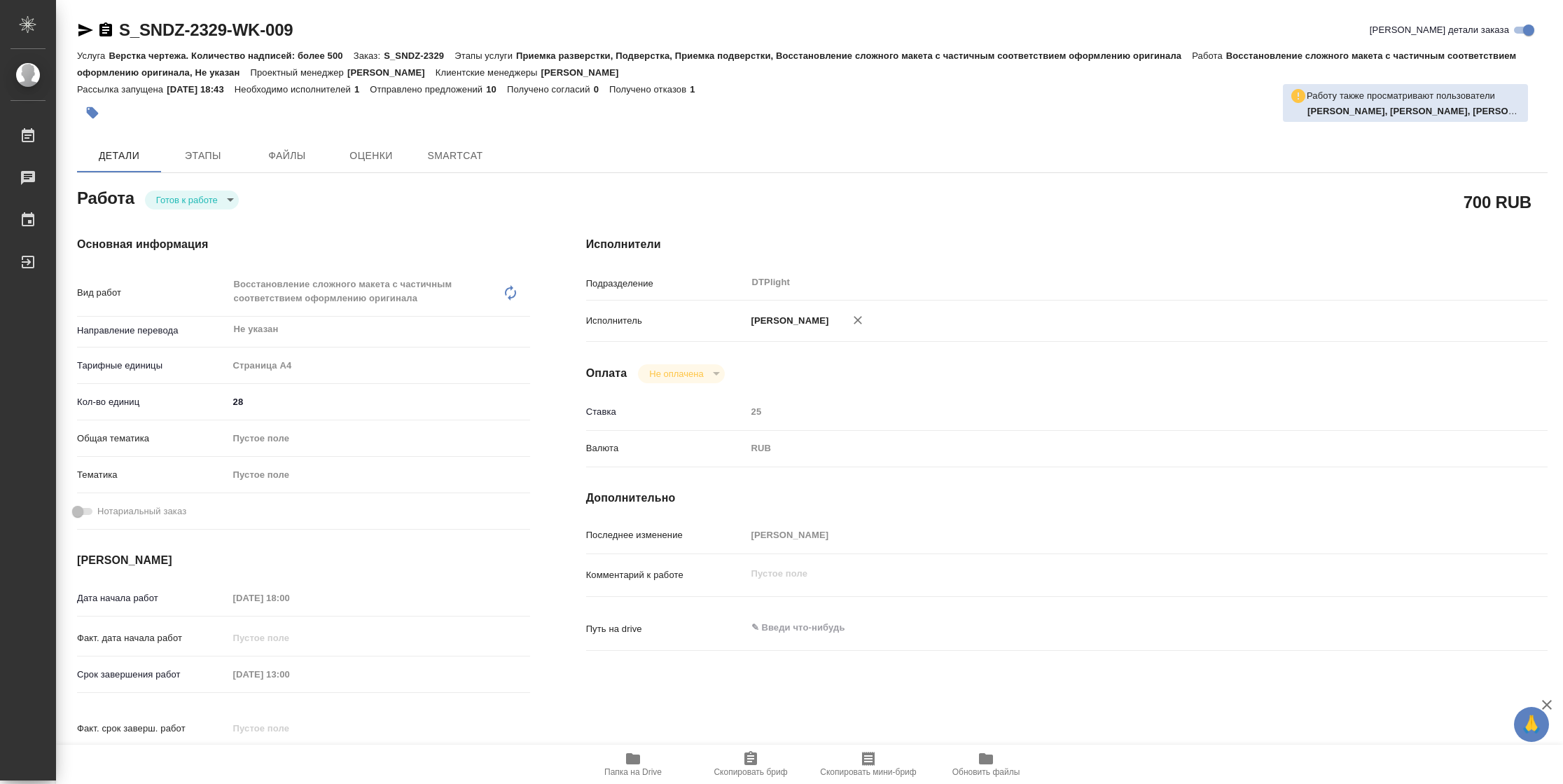
type textarea "x"
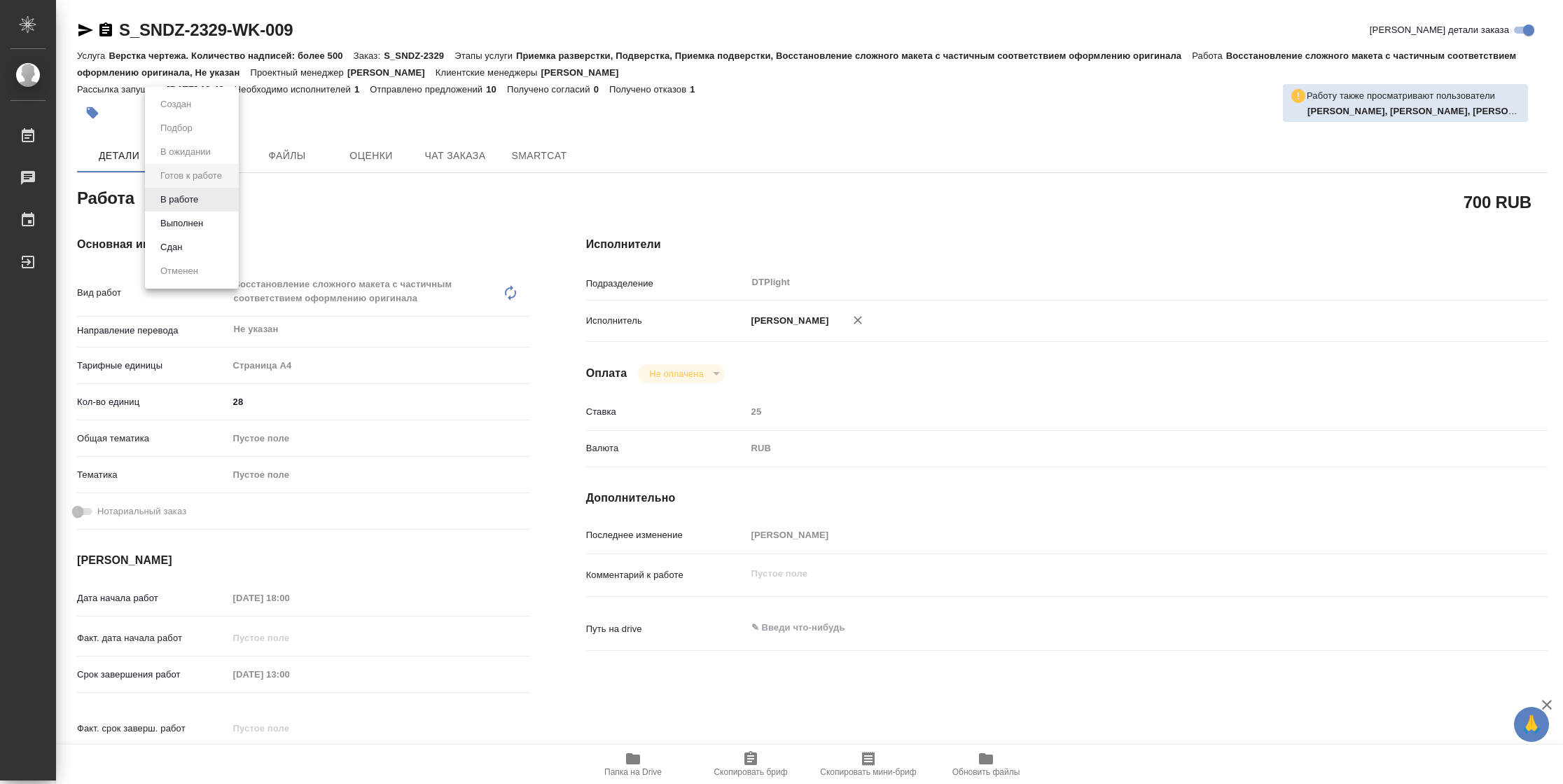
click at [204, 193] on body "🙏 .cls-1 fill:#fff; AWATERA [PERSON_NAME] Чаты График Выйти S_SNDZ-2329-WK-009 …" at bounding box center [781, 392] width 1563 height 784
type textarea "x"
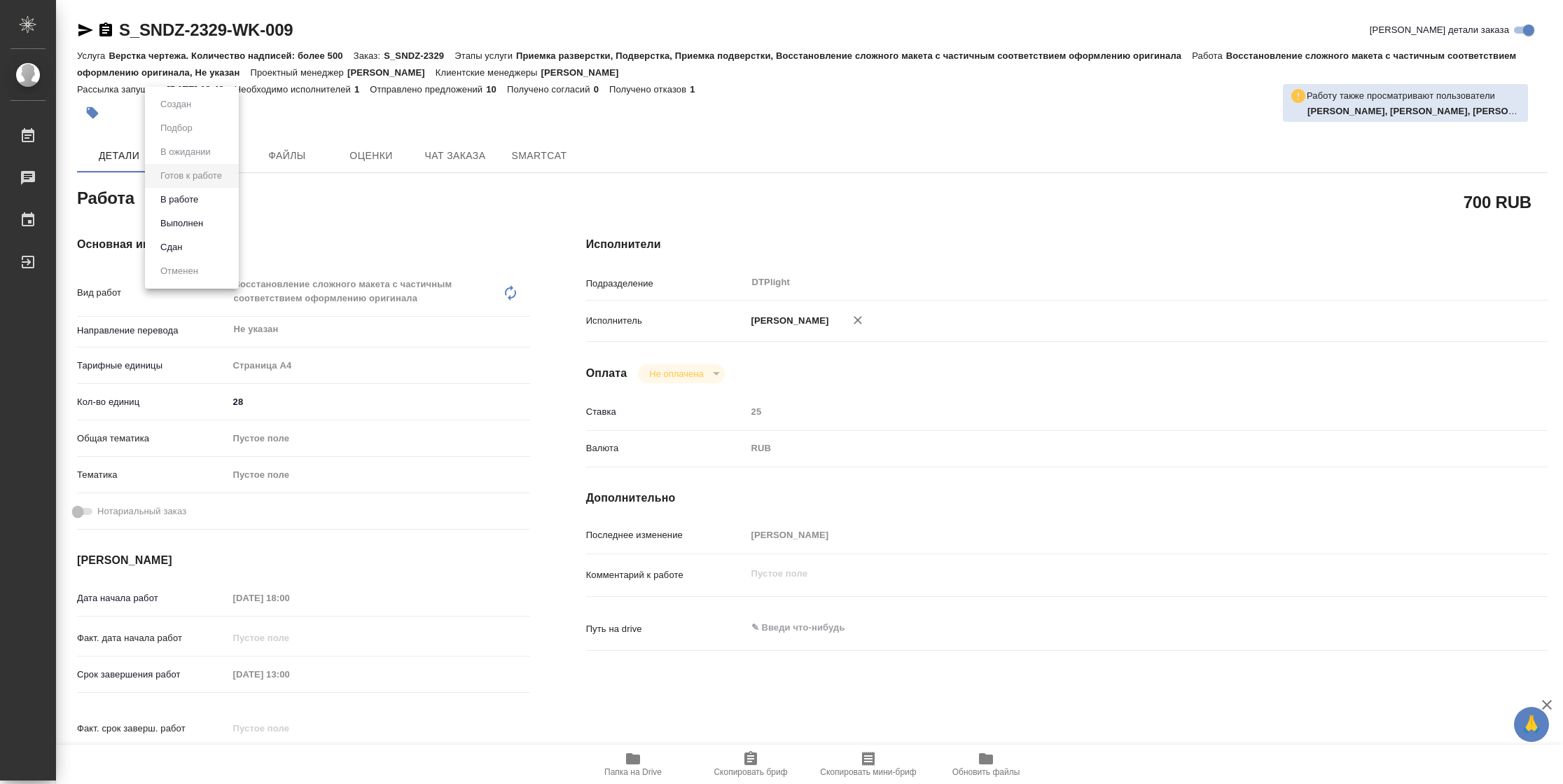
type textarea "x"
click at [202, 202] on li "В работе" at bounding box center [192, 199] width 94 height 24
type textarea "x"
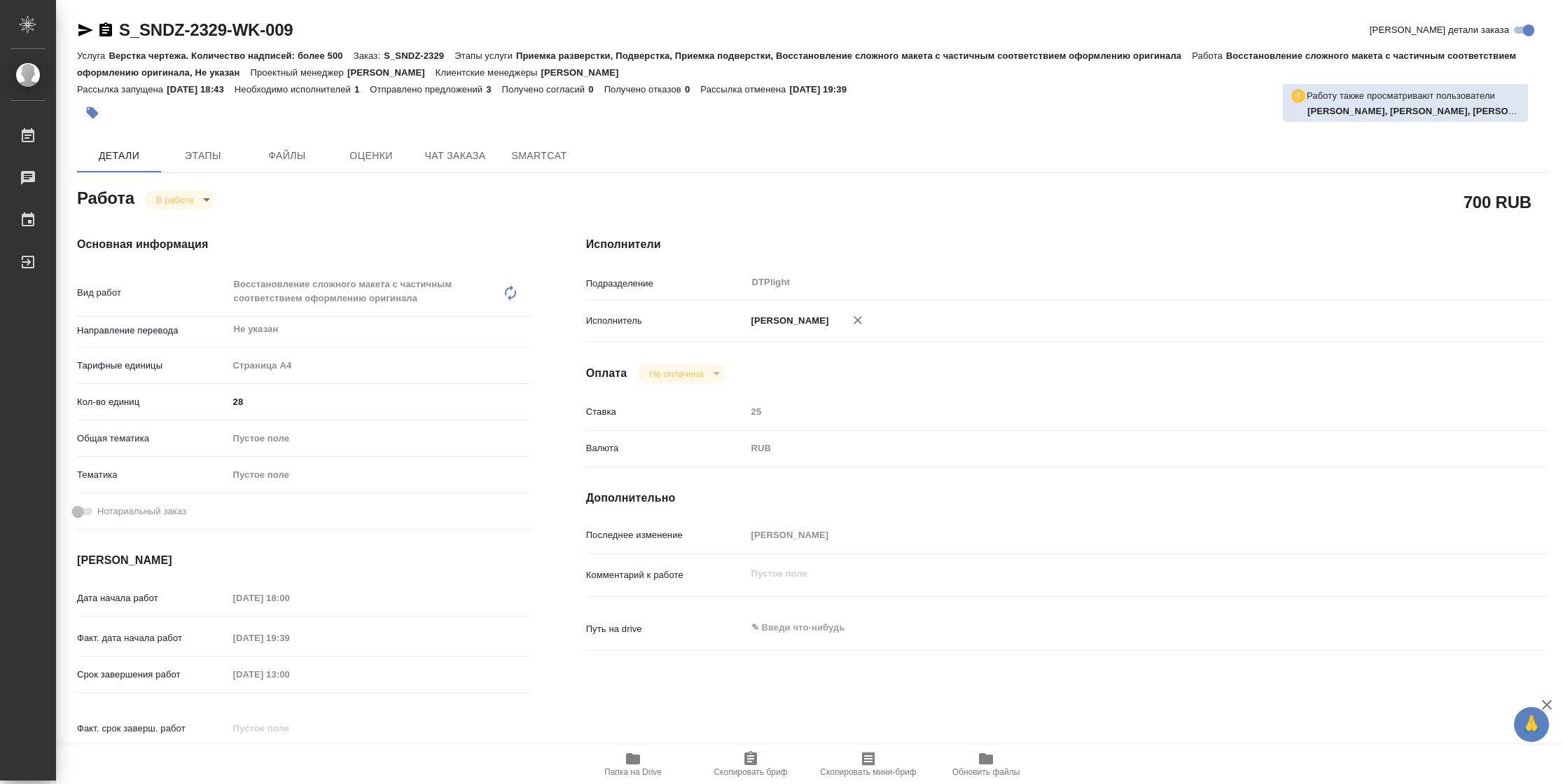
type textarea "x"
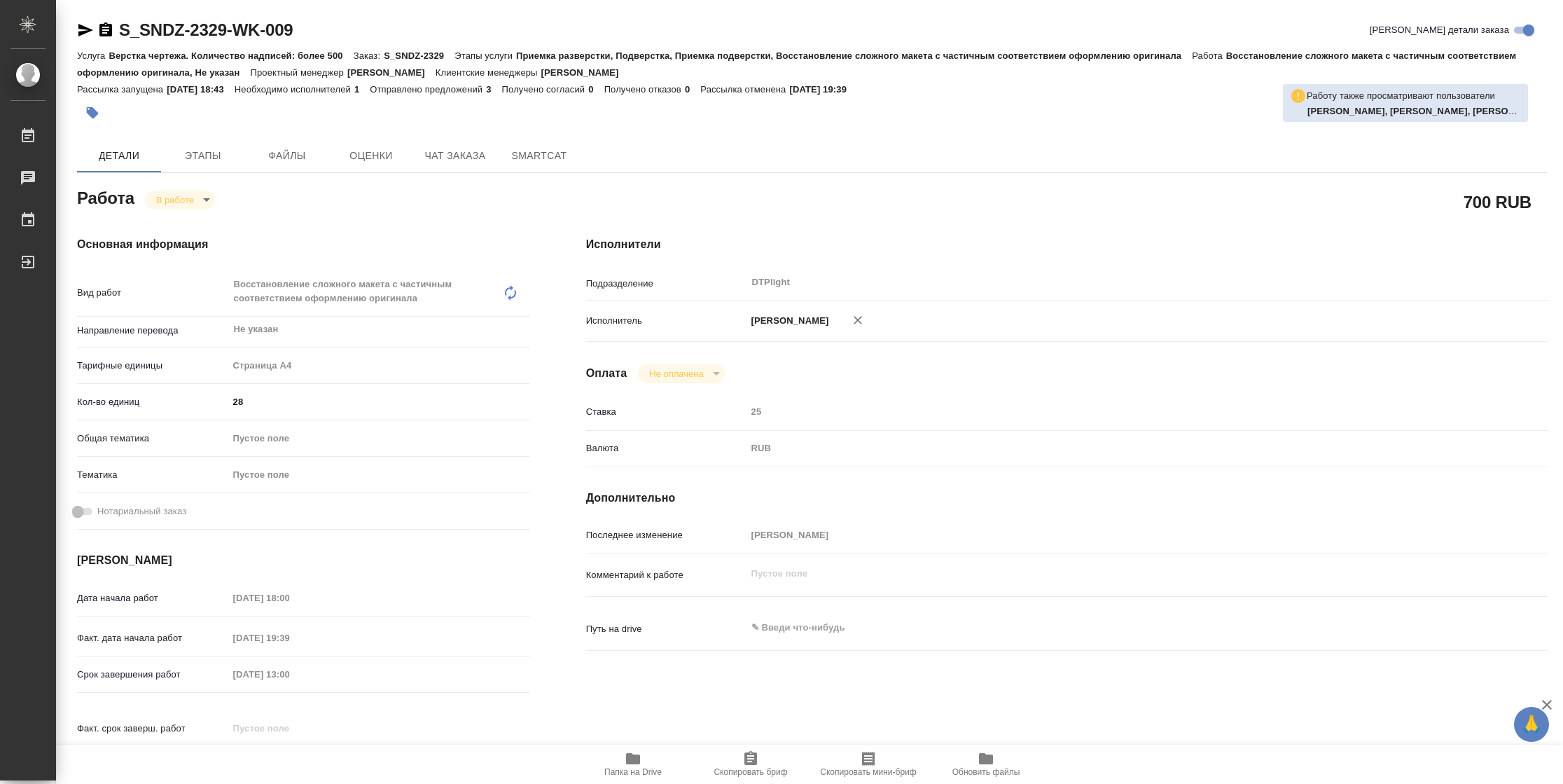
type textarea "x"
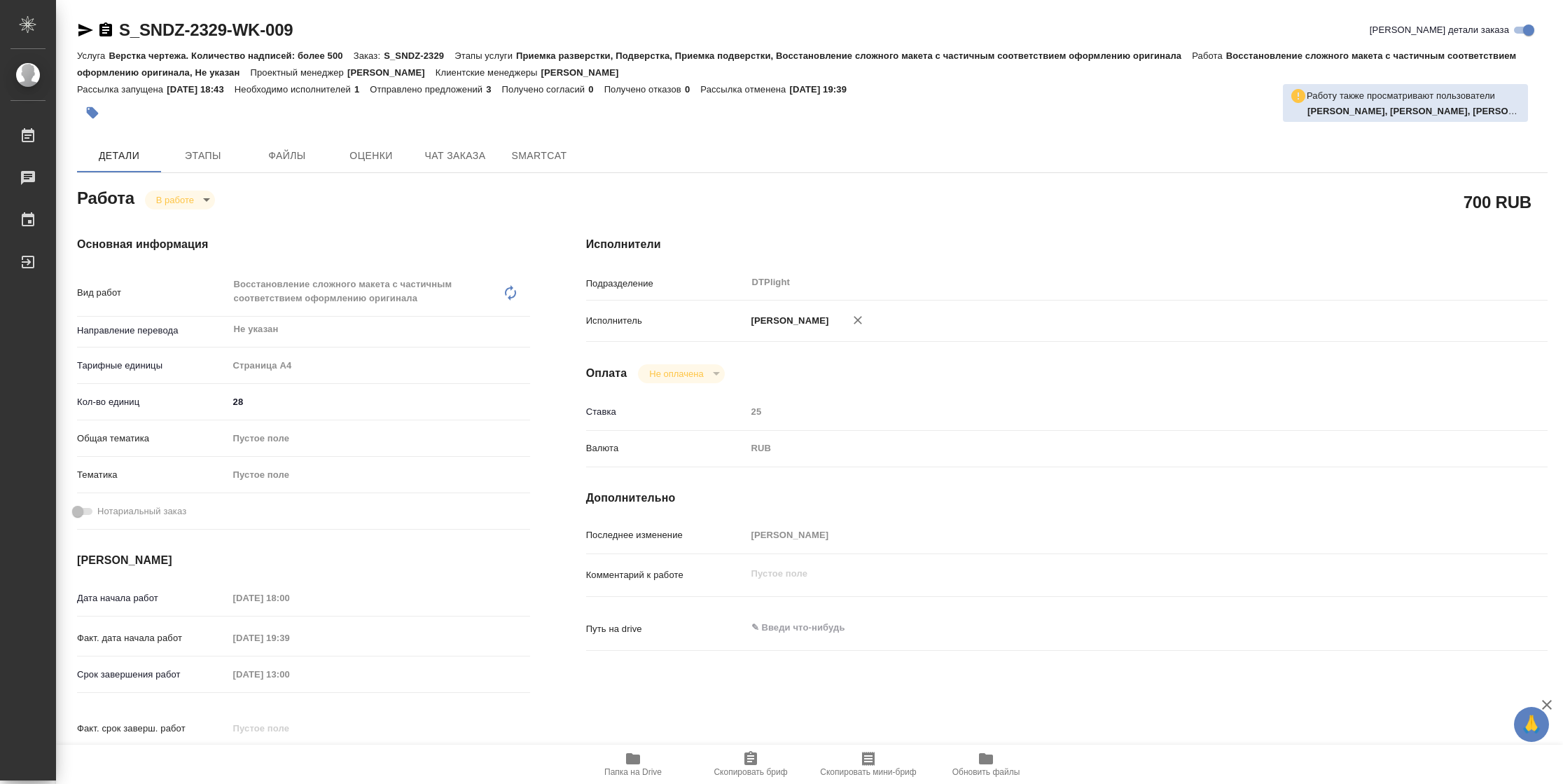
type textarea "x"
